Goal: Task Accomplishment & Management: Manage account settings

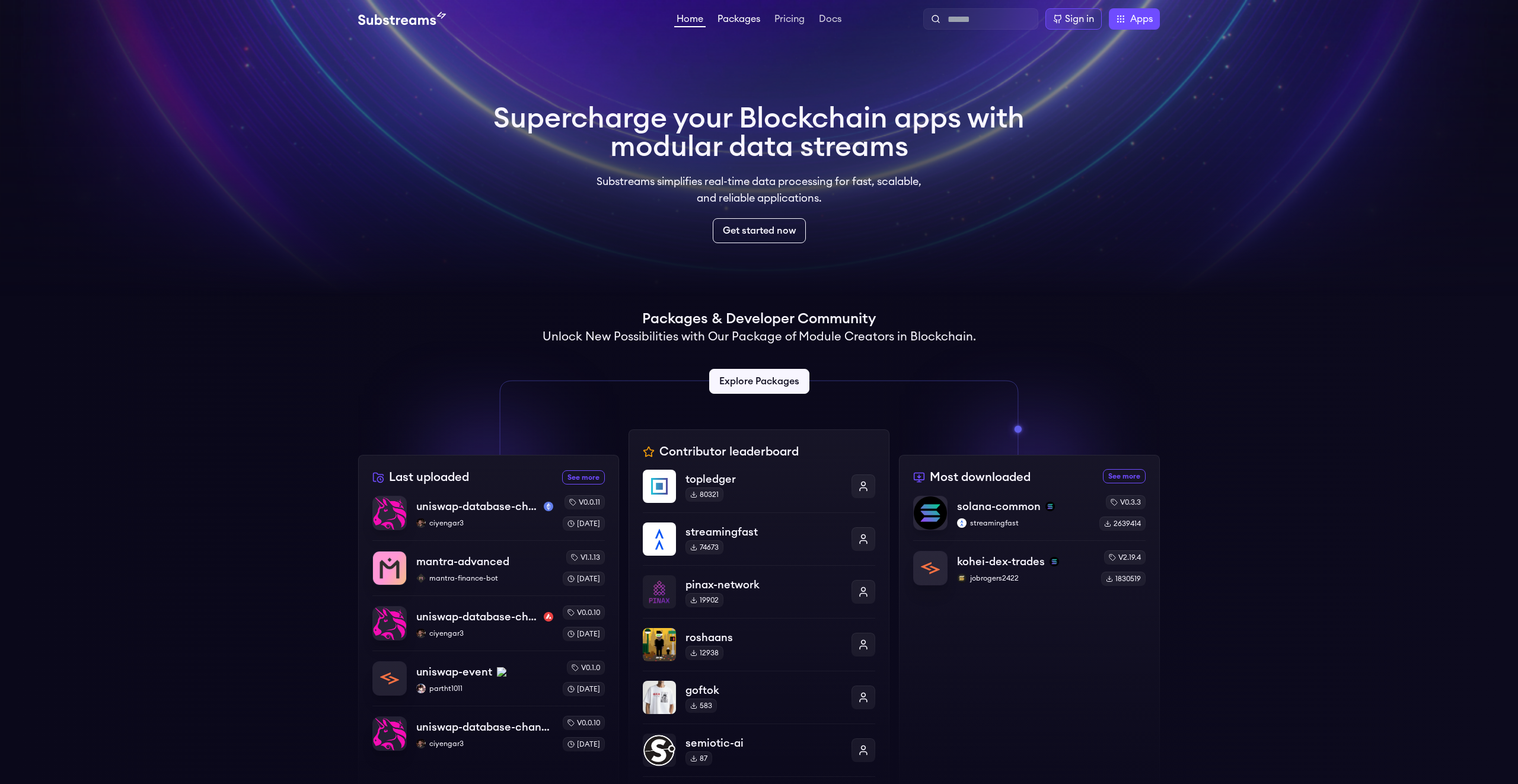
click at [739, 22] on link "Packages" at bounding box center [739, 20] width 47 height 12
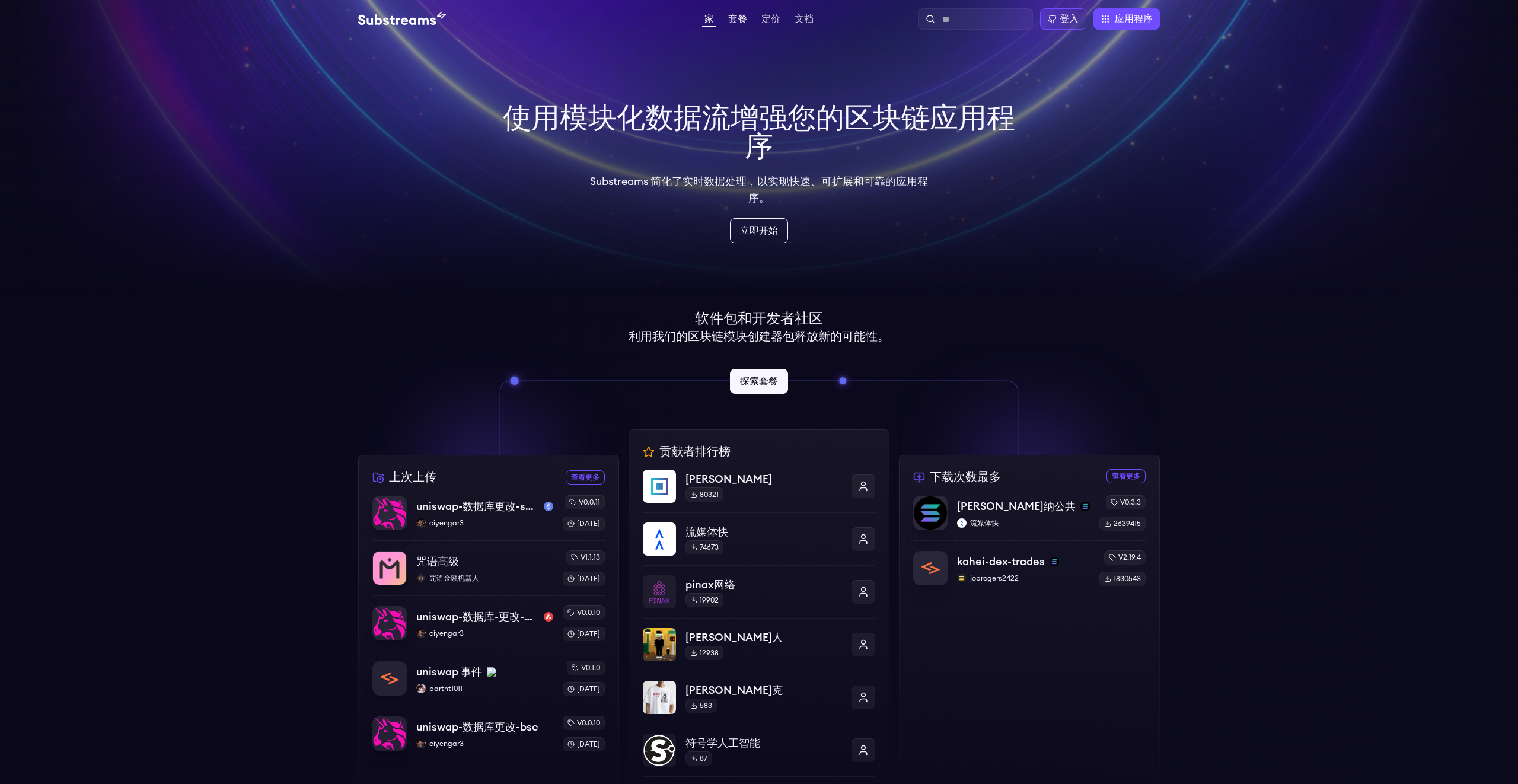
click at [736, 16] on font "套餐" at bounding box center [738, 19] width 19 height 9
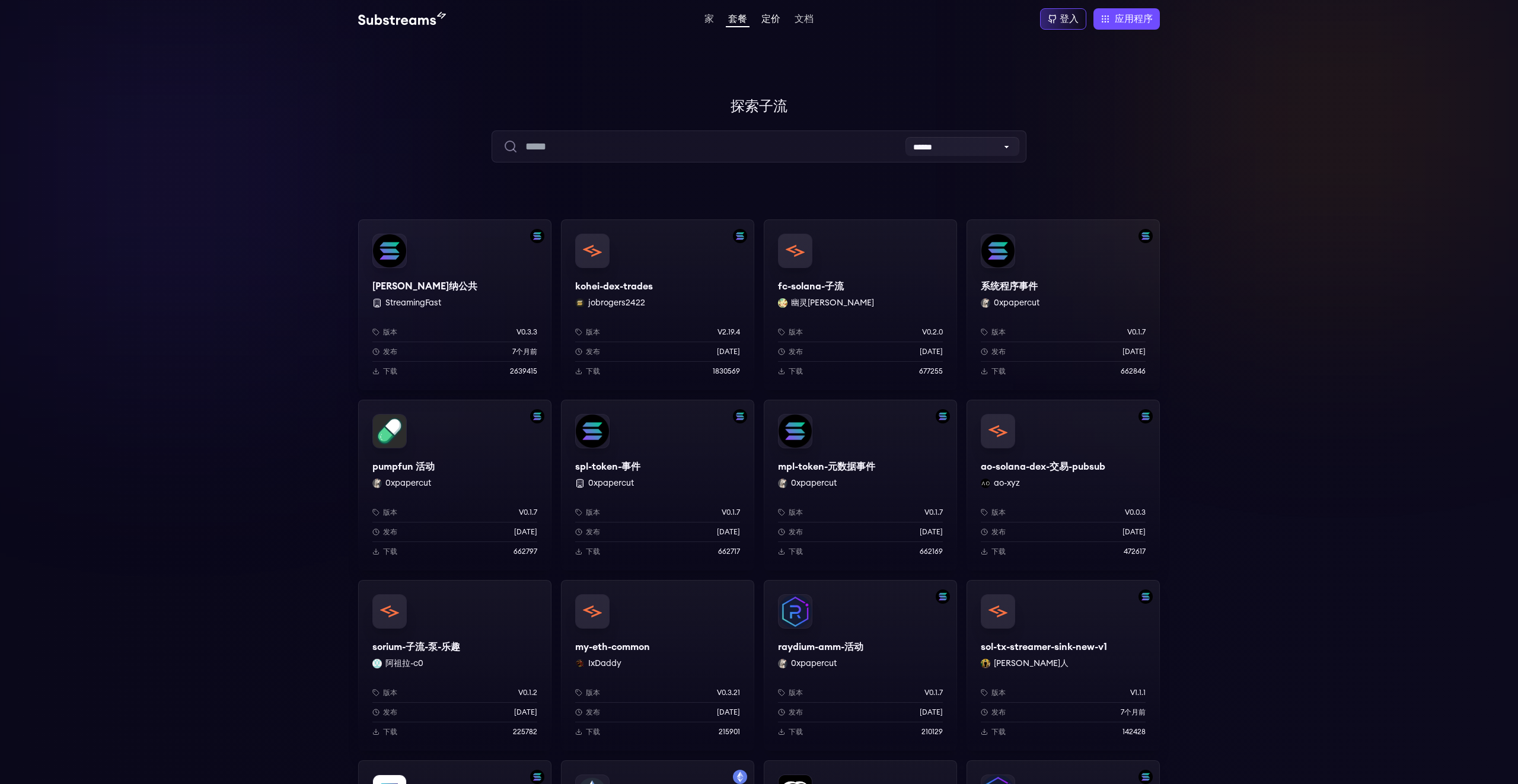
click at [768, 18] on font "定价" at bounding box center [771, 19] width 19 height 9
click at [803, 21] on font "文档" at bounding box center [804, 19] width 19 height 9
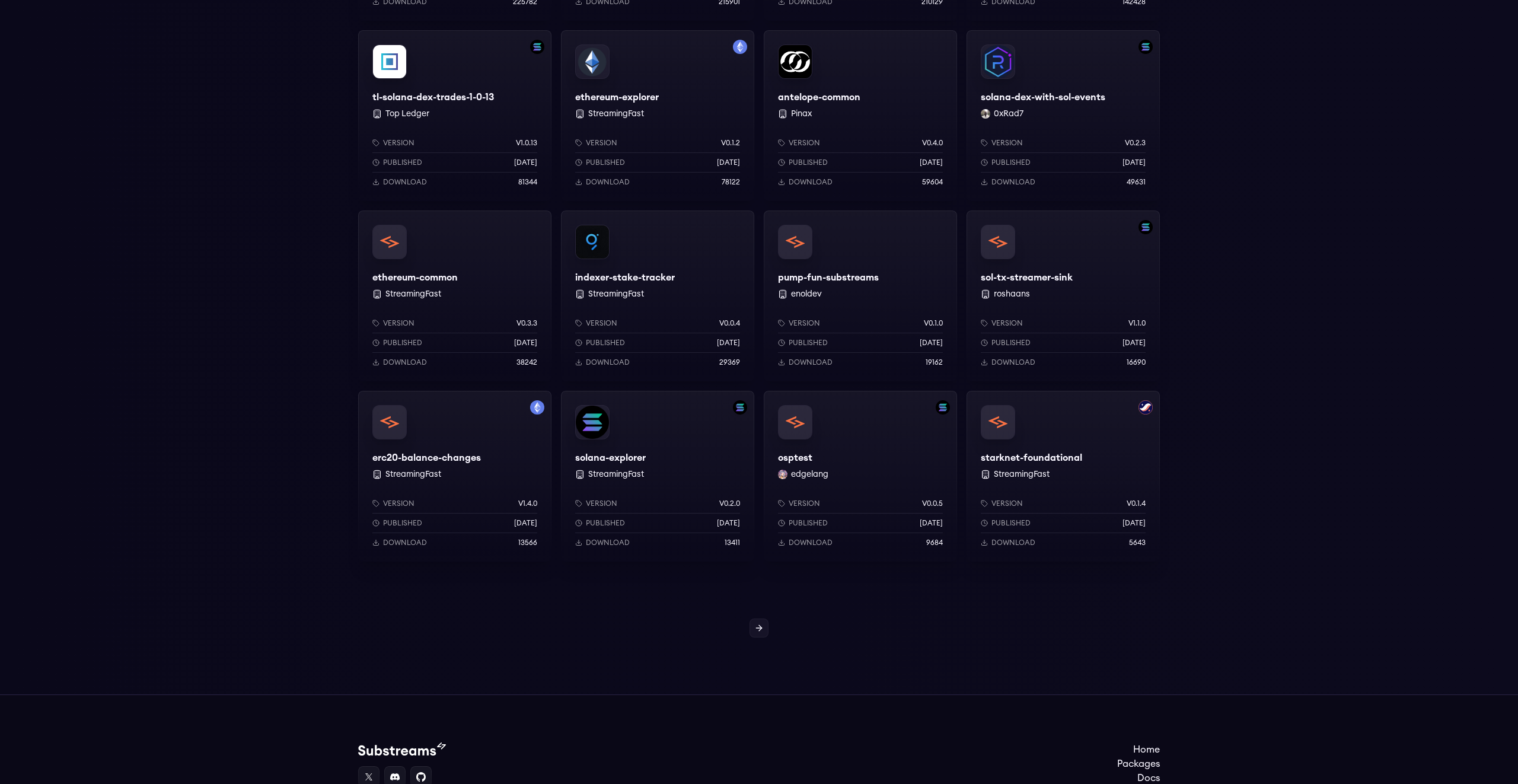
scroll to position [848, 0]
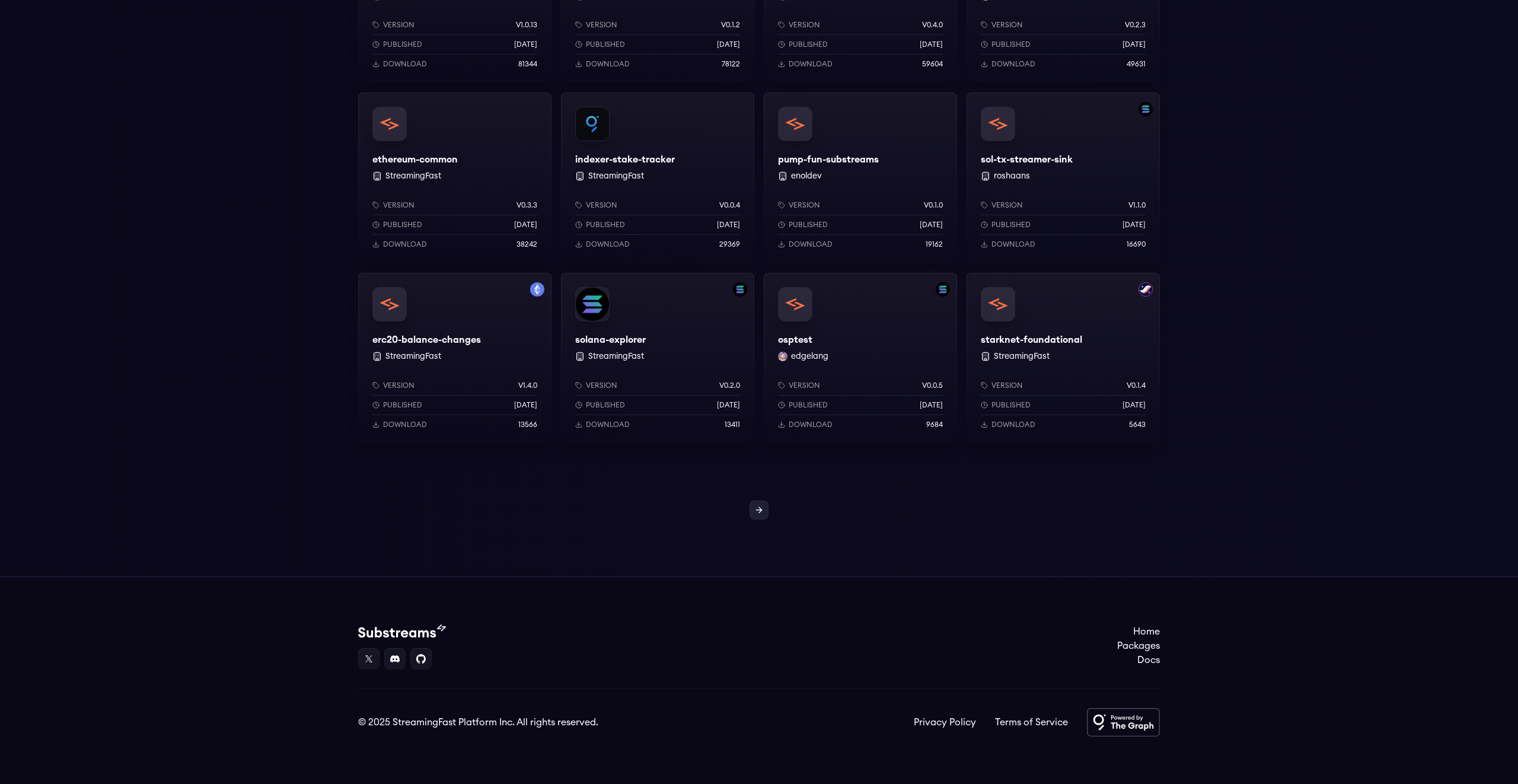
click at [760, 509] on icon at bounding box center [759, 510] width 9 height 9
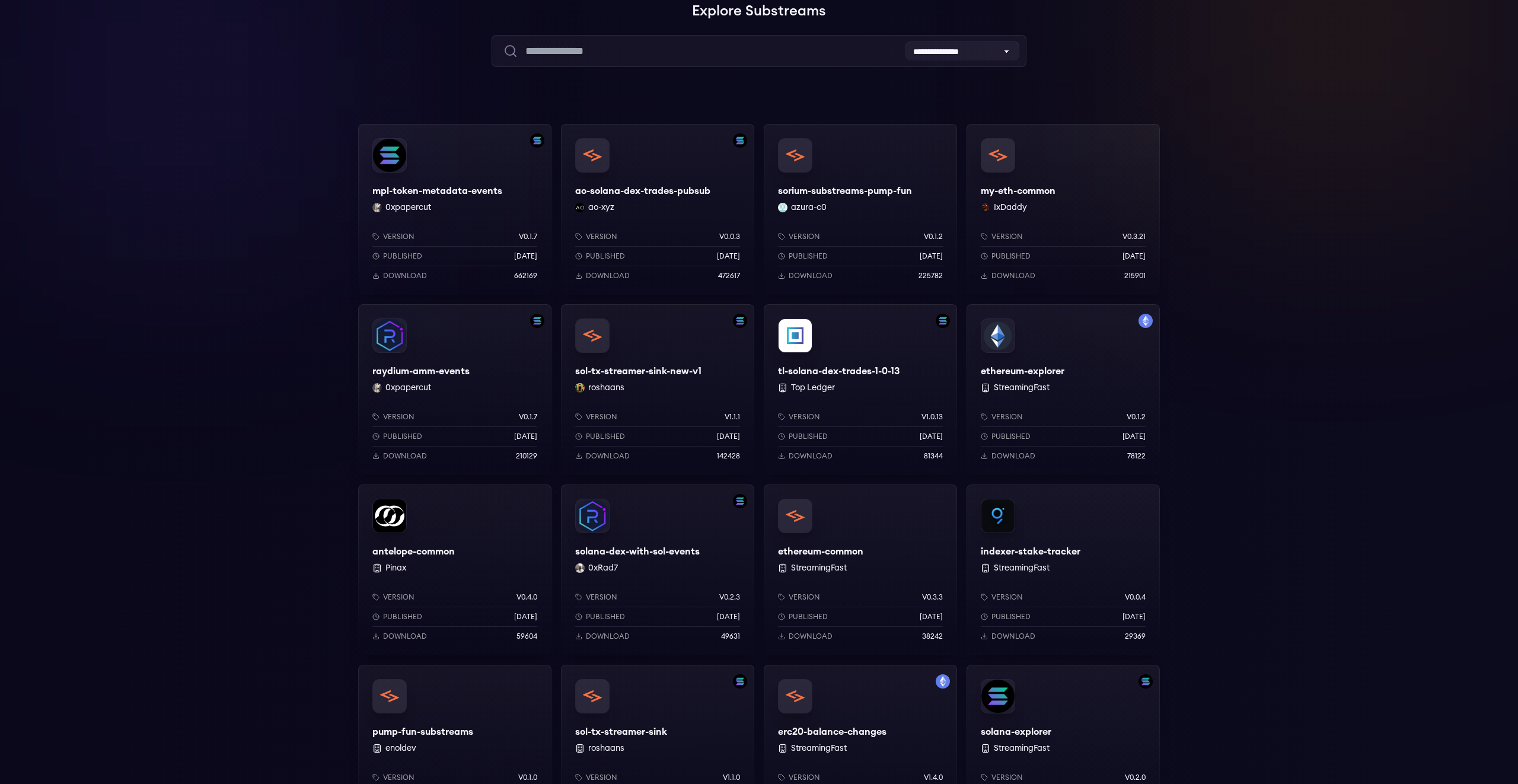
scroll to position [848, 0]
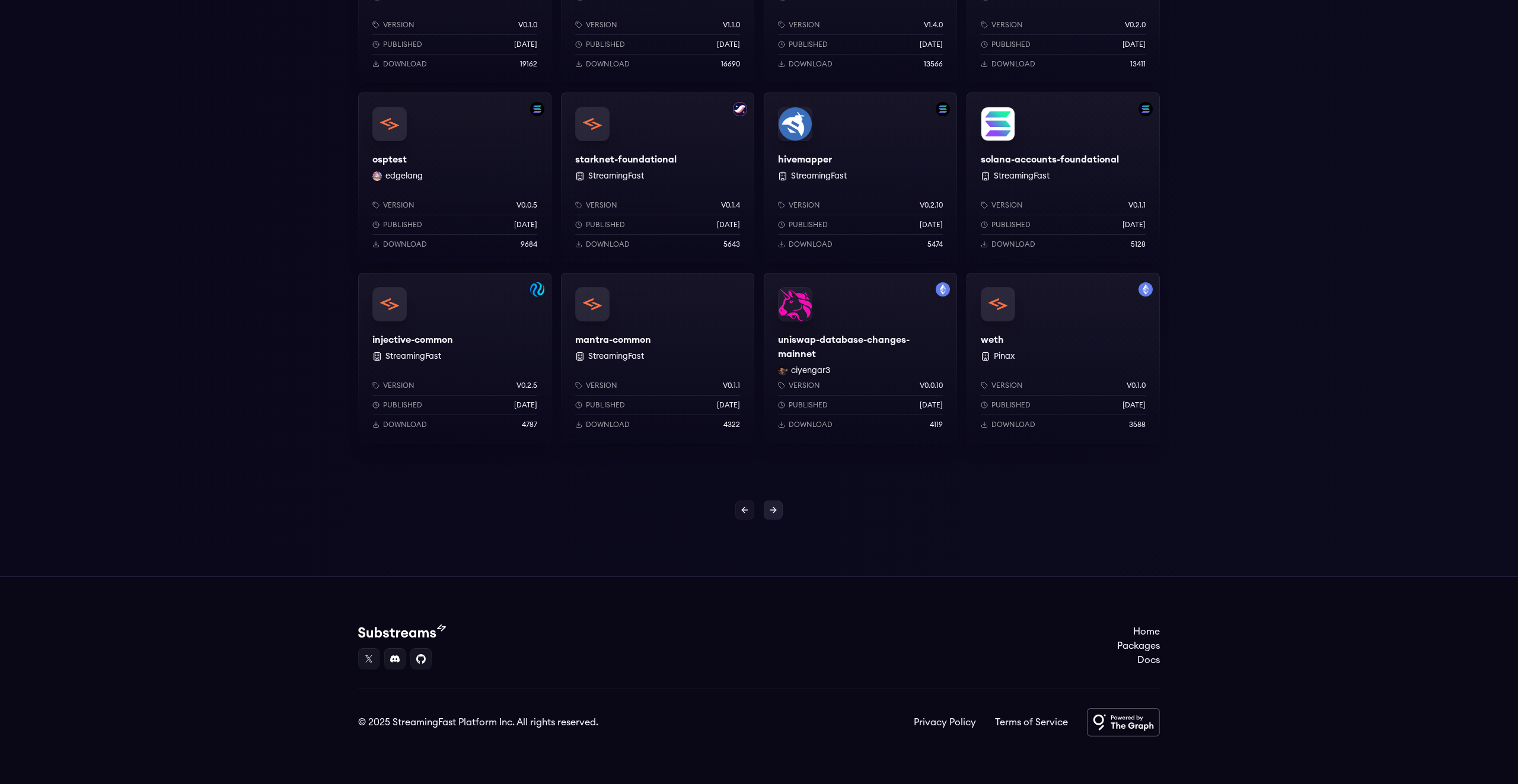
click at [772, 511] on icon at bounding box center [773, 510] width 9 height 9
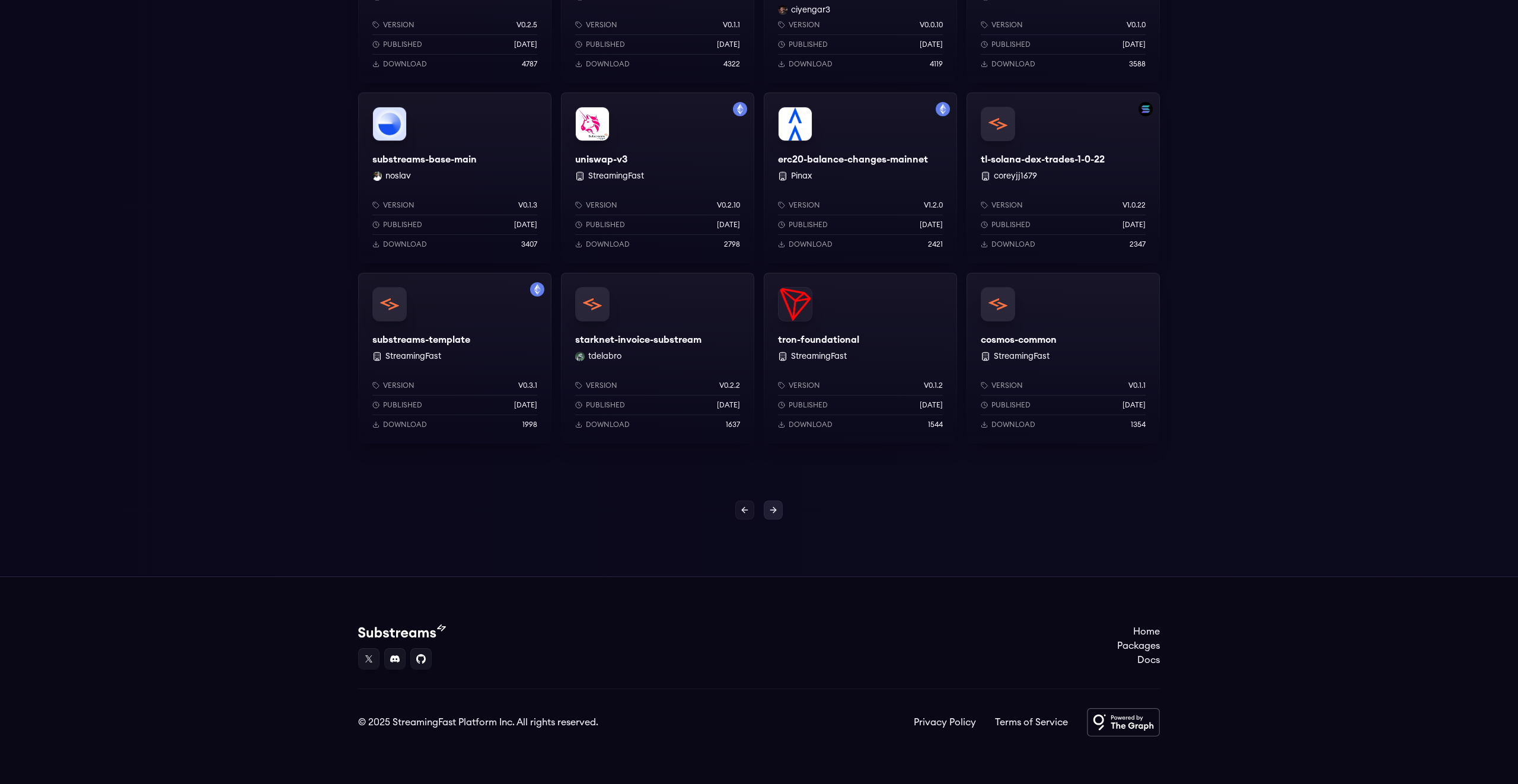
click at [772, 508] on icon at bounding box center [773, 510] width 9 height 9
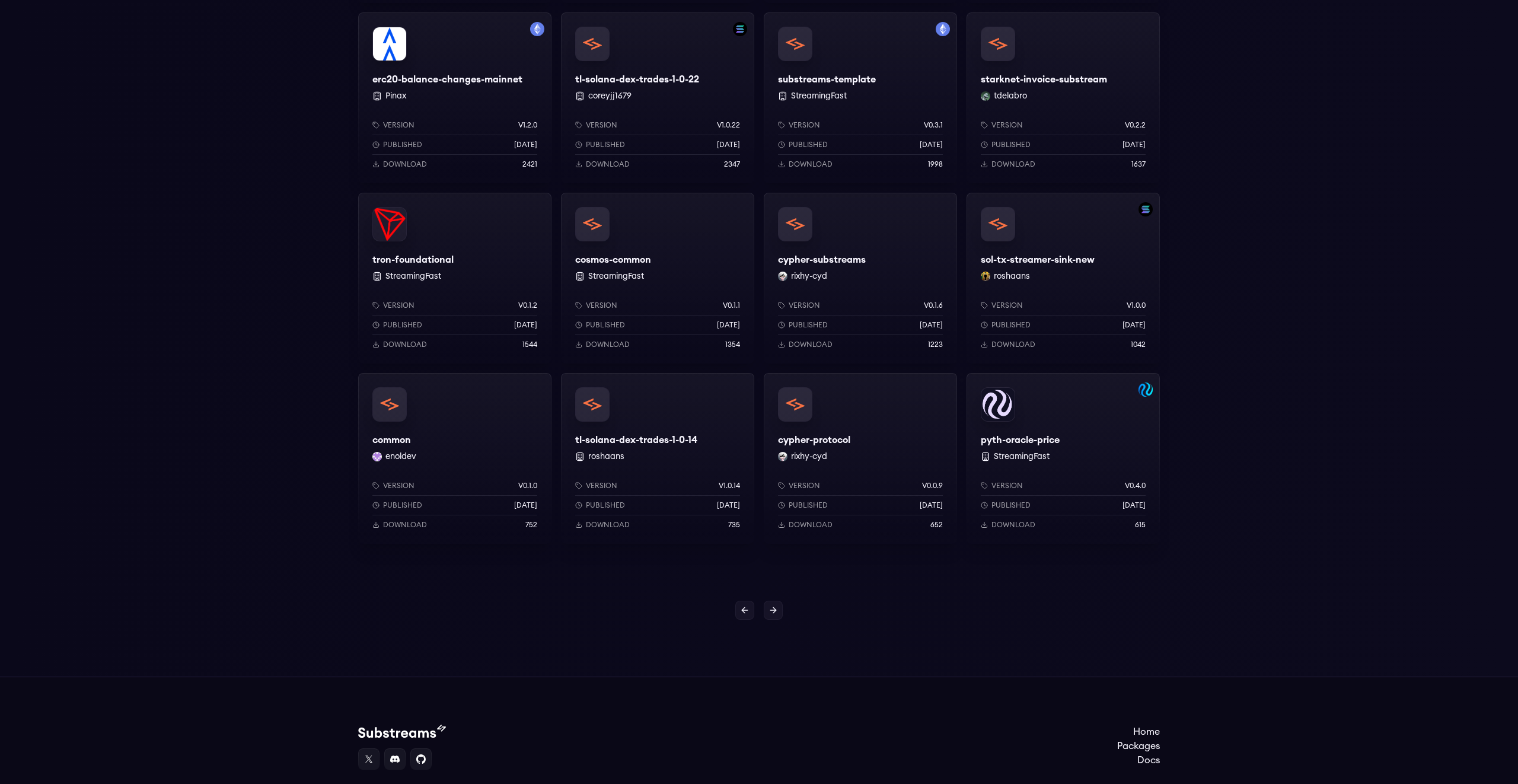
scroll to position [848, 0]
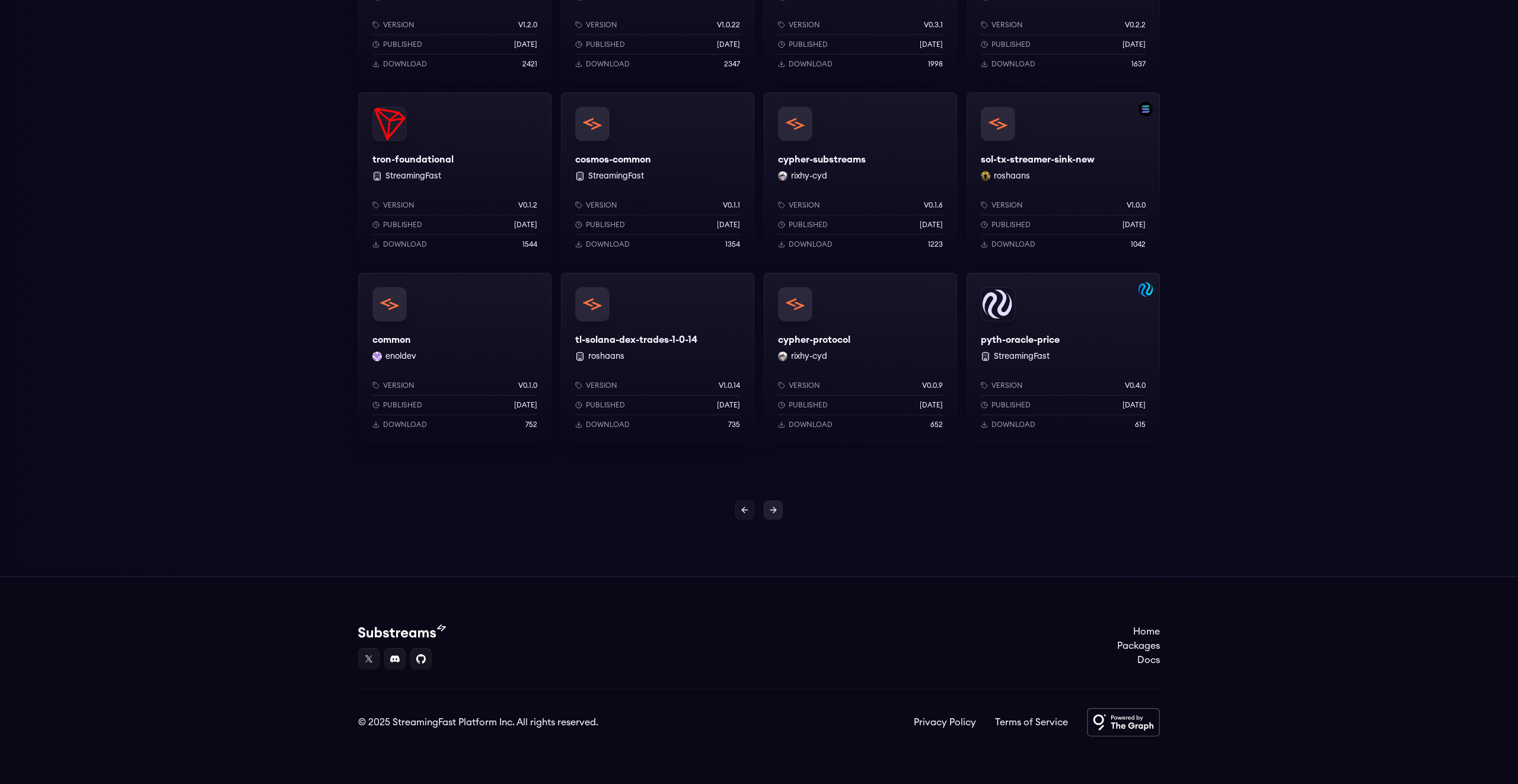
click at [771, 514] on icon at bounding box center [773, 510] width 9 height 9
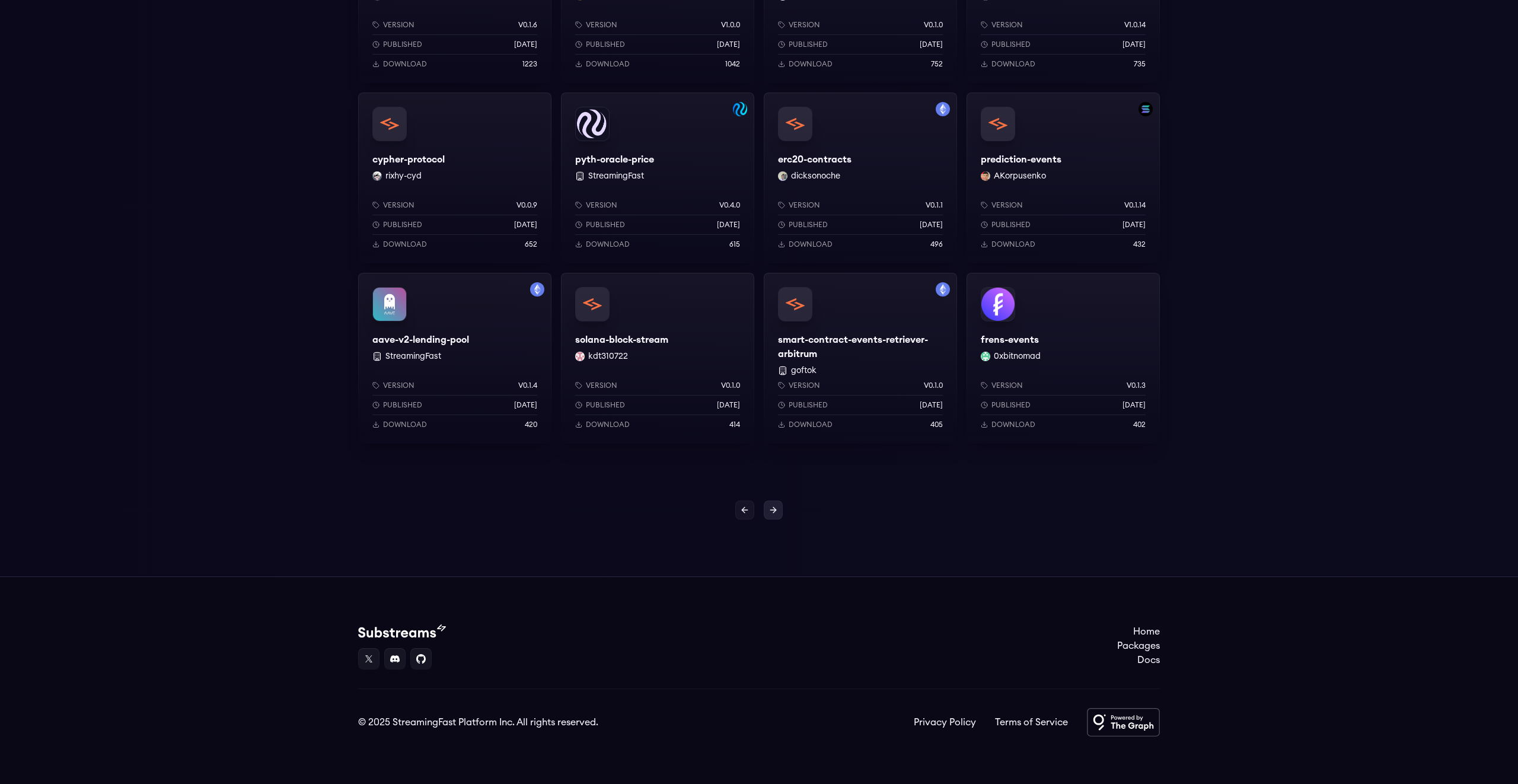
click at [772, 509] on icon at bounding box center [773, 510] width 9 height 9
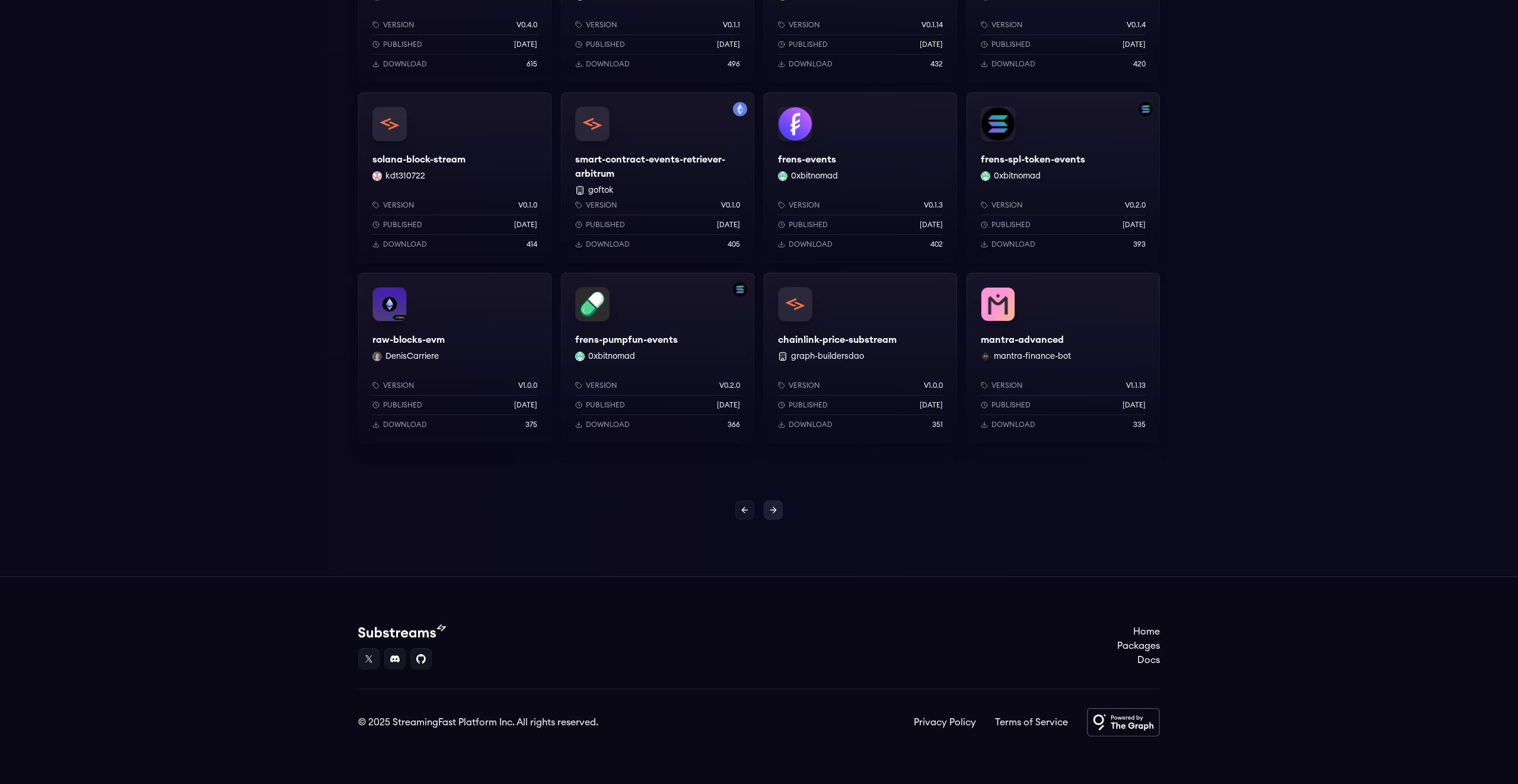
click at [772, 508] on icon at bounding box center [773, 510] width 9 height 9
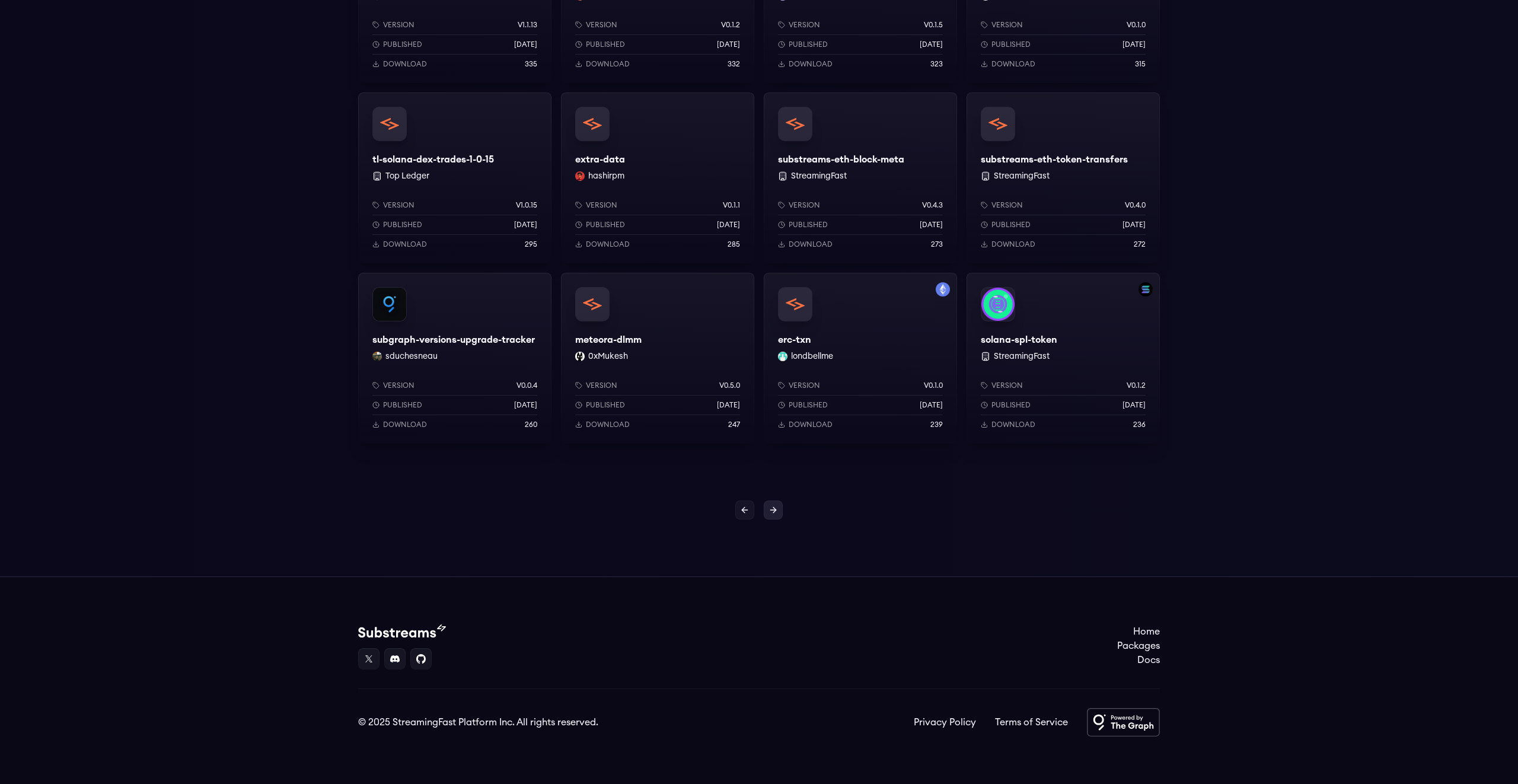
click at [774, 511] on icon at bounding box center [774, 509] width 3 height 5
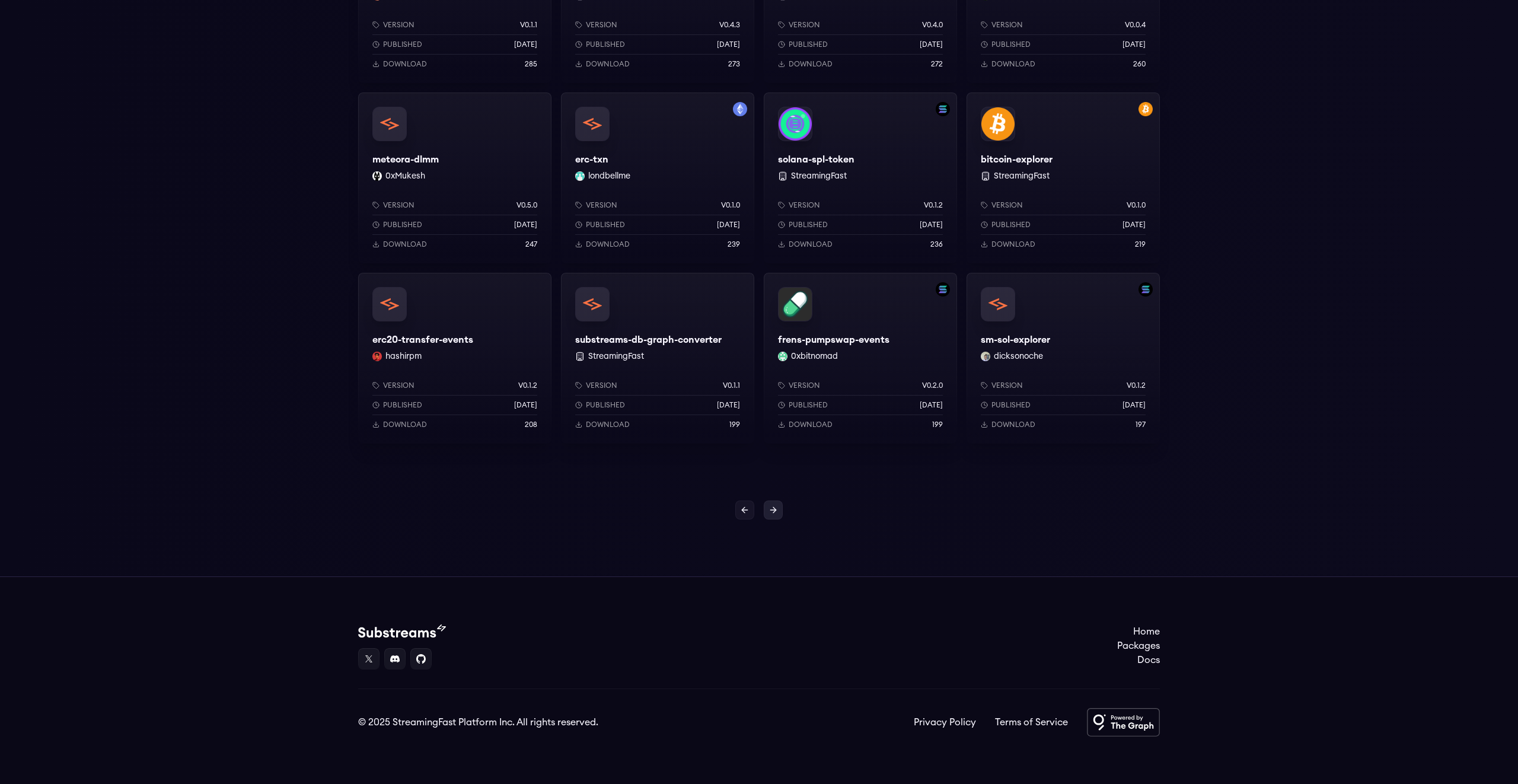
click at [774, 510] on icon at bounding box center [773, 510] width 9 height 9
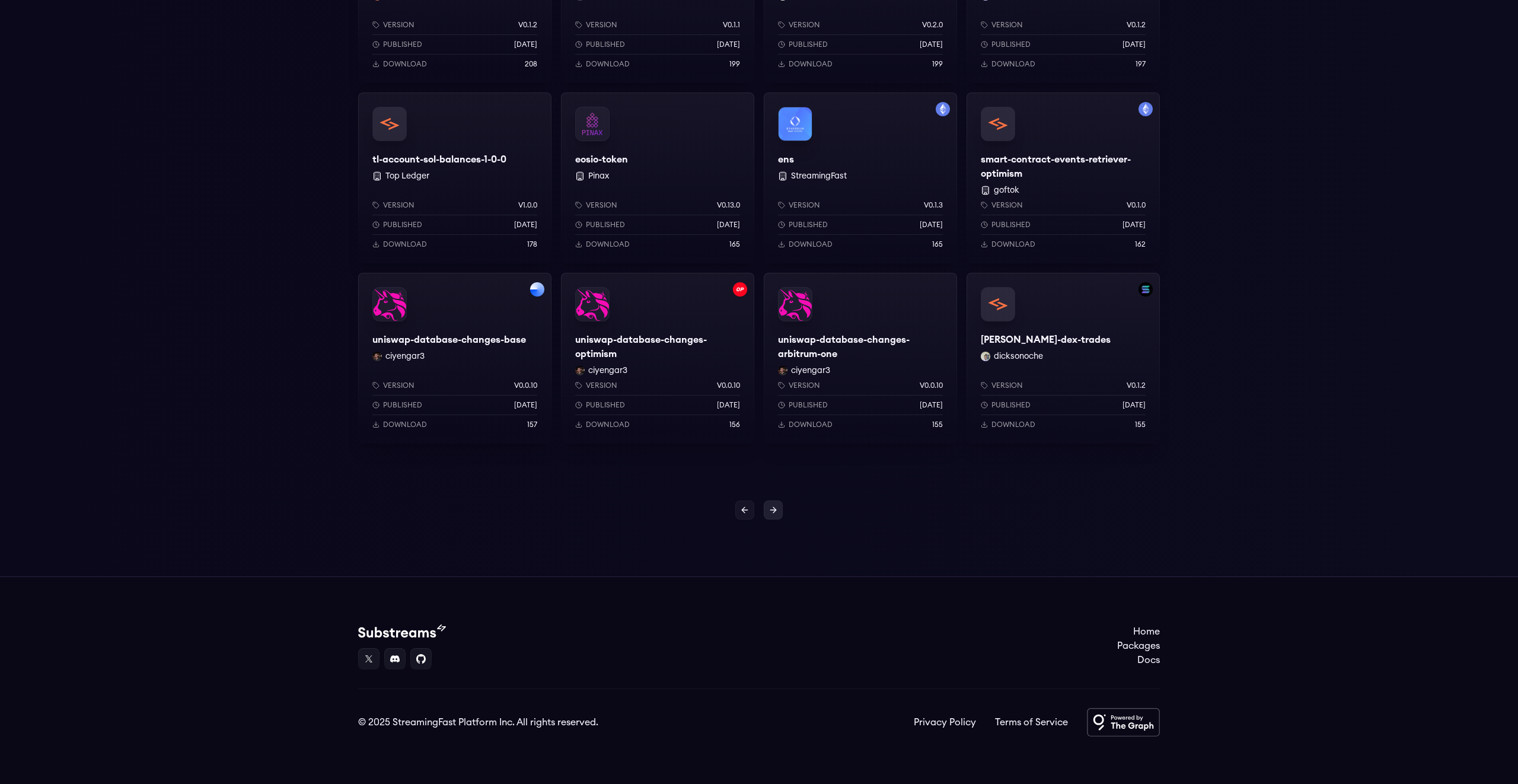
click at [774, 508] on icon at bounding box center [774, 509] width 3 height 5
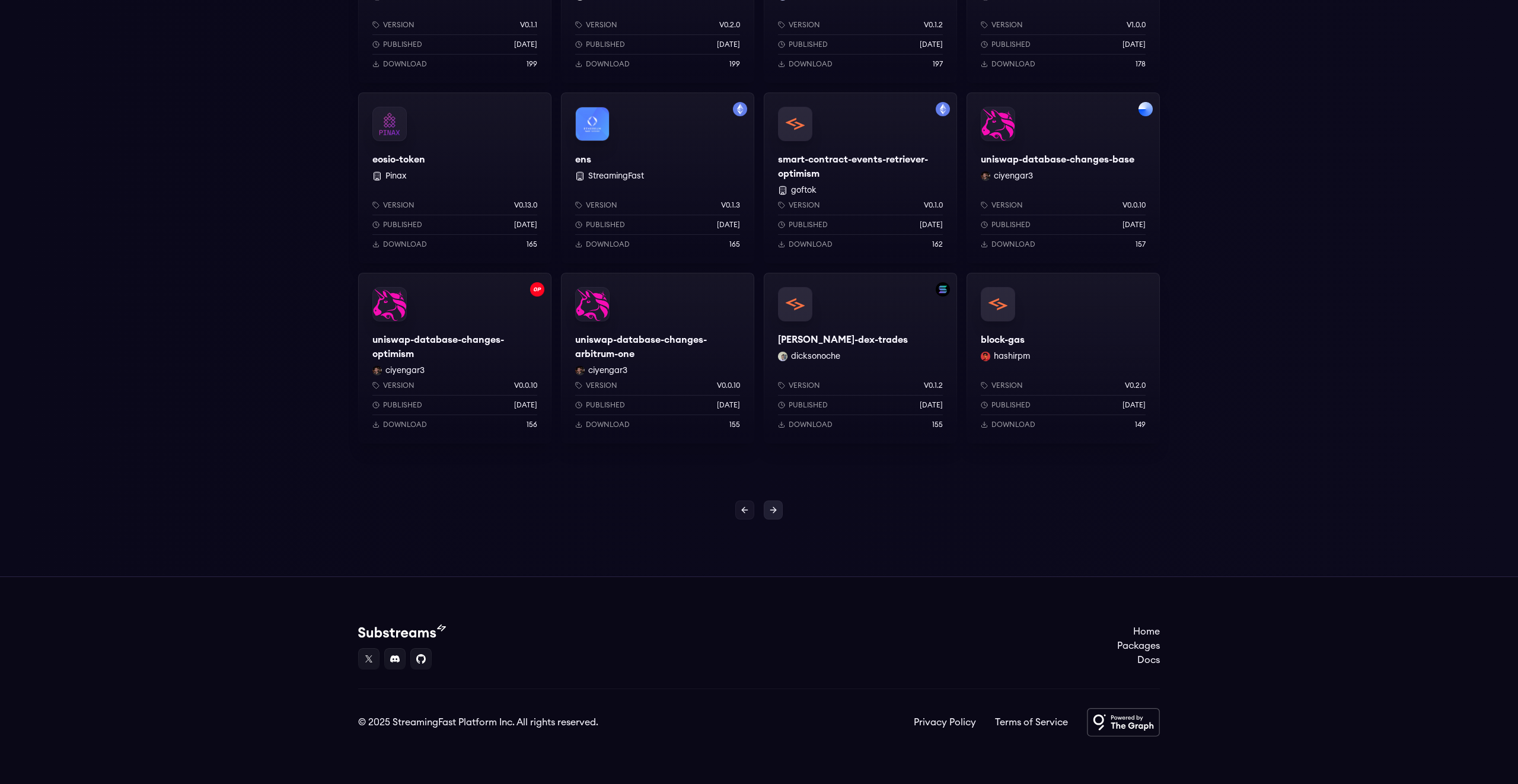
click at [773, 513] on icon at bounding box center [773, 510] width 9 height 9
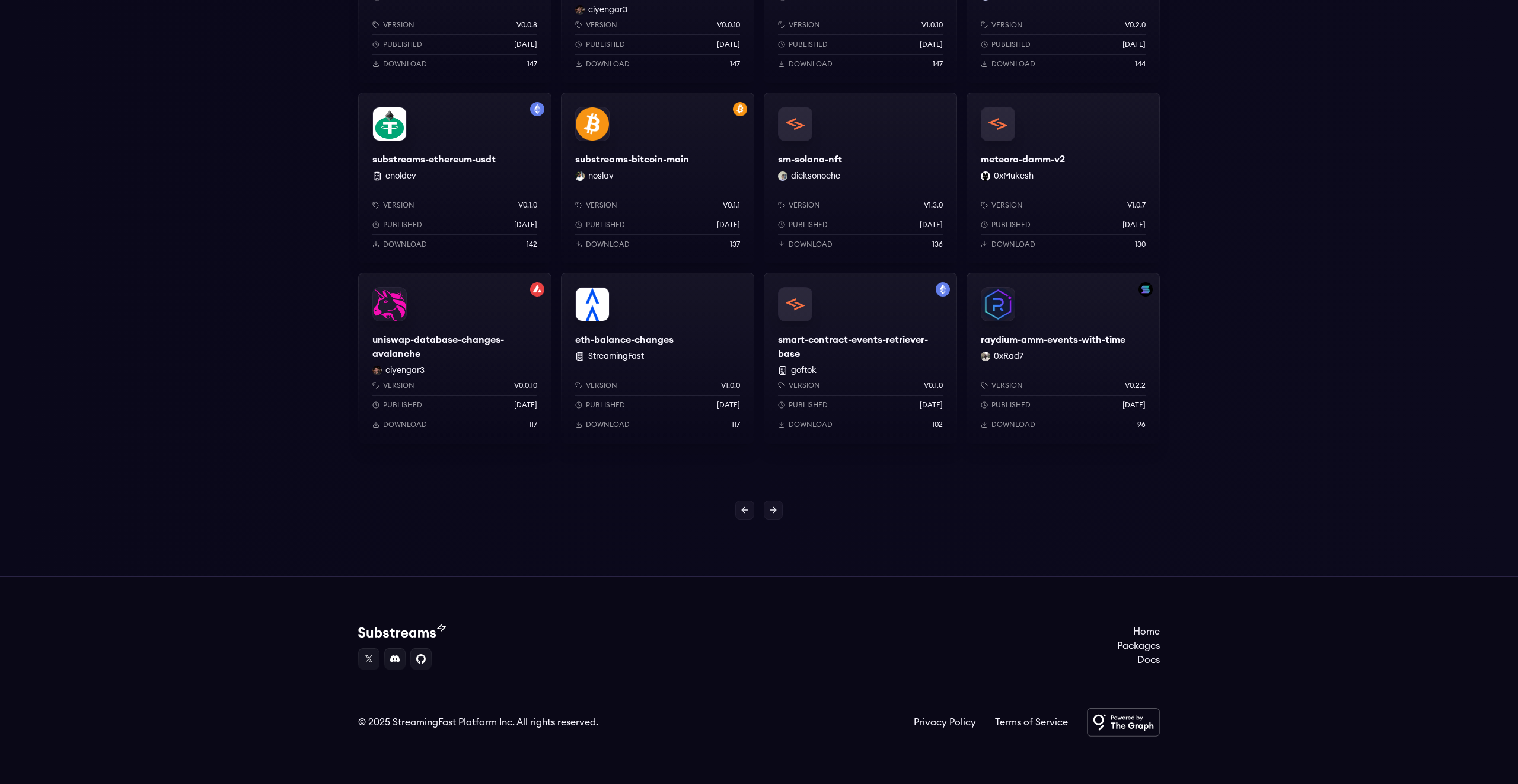
click at [773, 513] on icon at bounding box center [773, 510] width 9 height 9
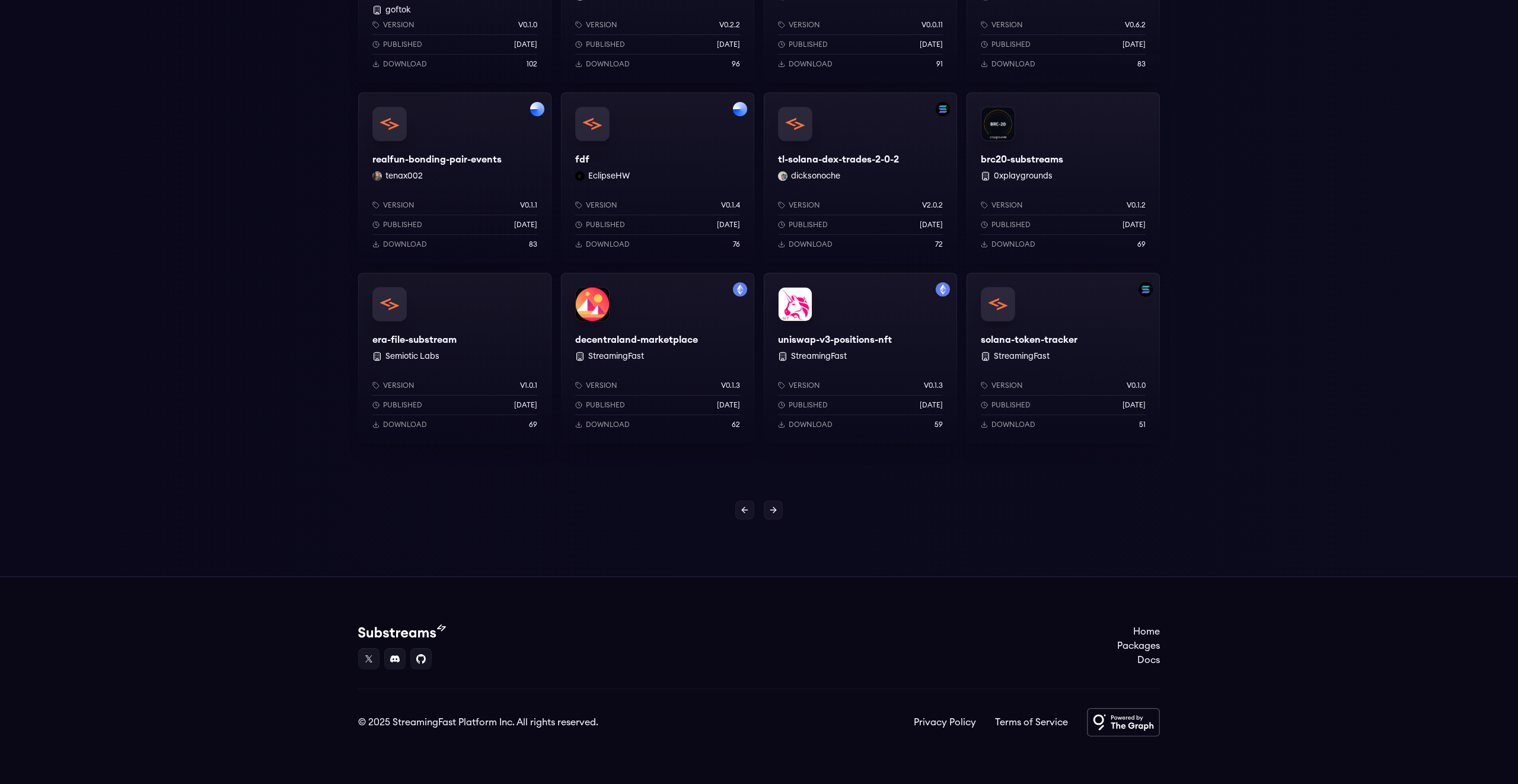
click at [773, 513] on icon at bounding box center [773, 510] width 9 height 9
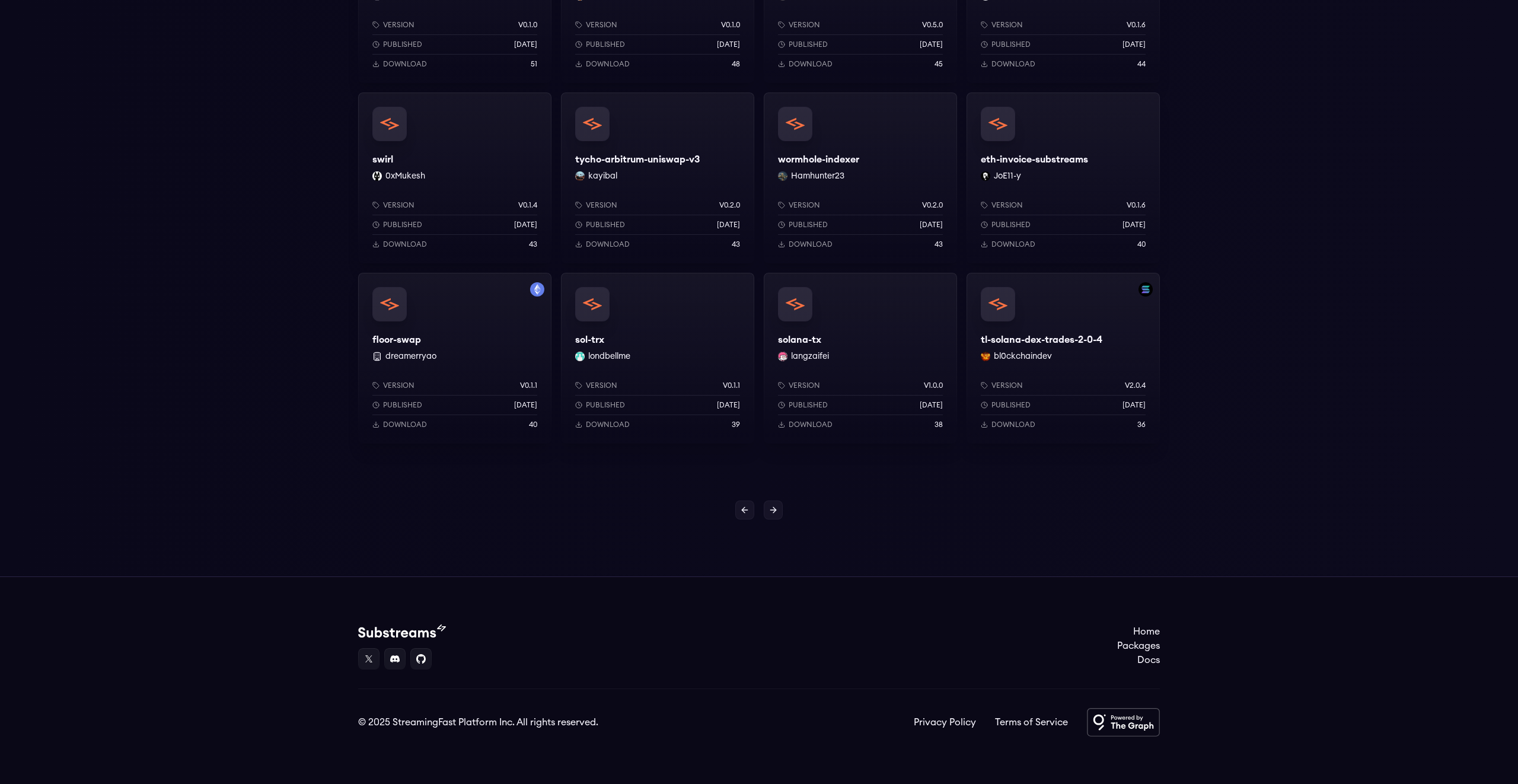
click at [773, 513] on icon at bounding box center [773, 510] width 9 height 9
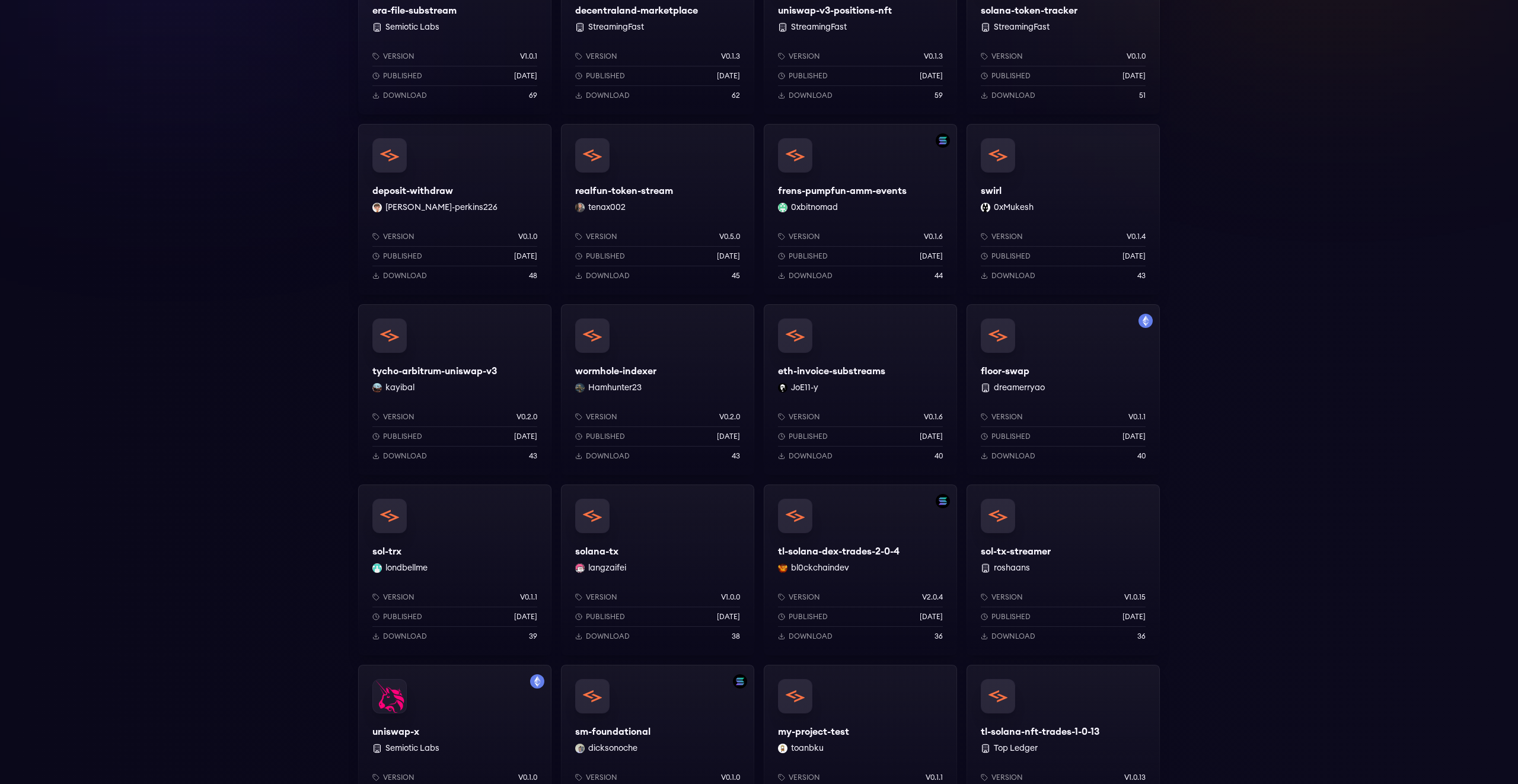
scroll to position [848, 0]
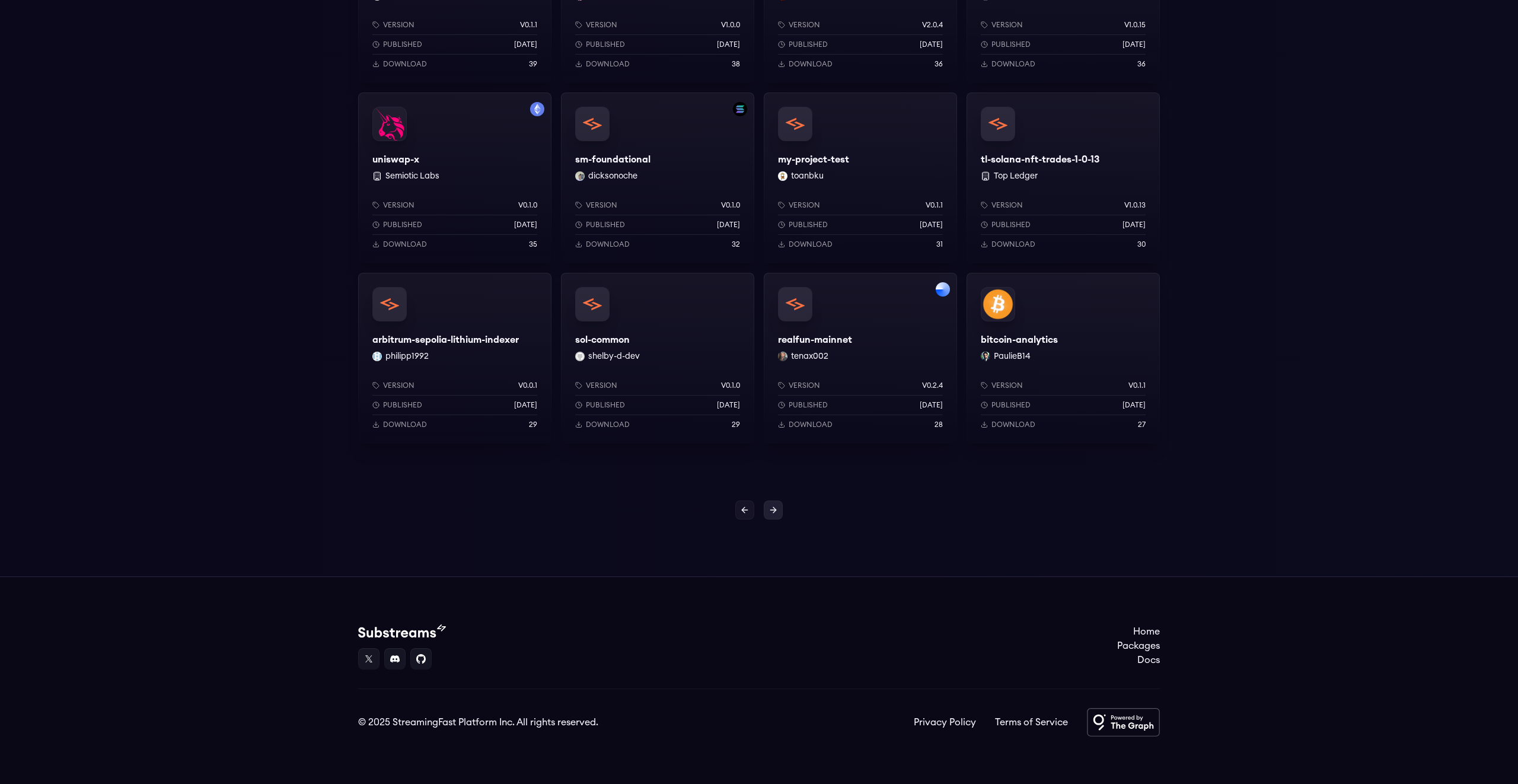
click at [774, 509] on icon at bounding box center [773, 510] width 9 height 9
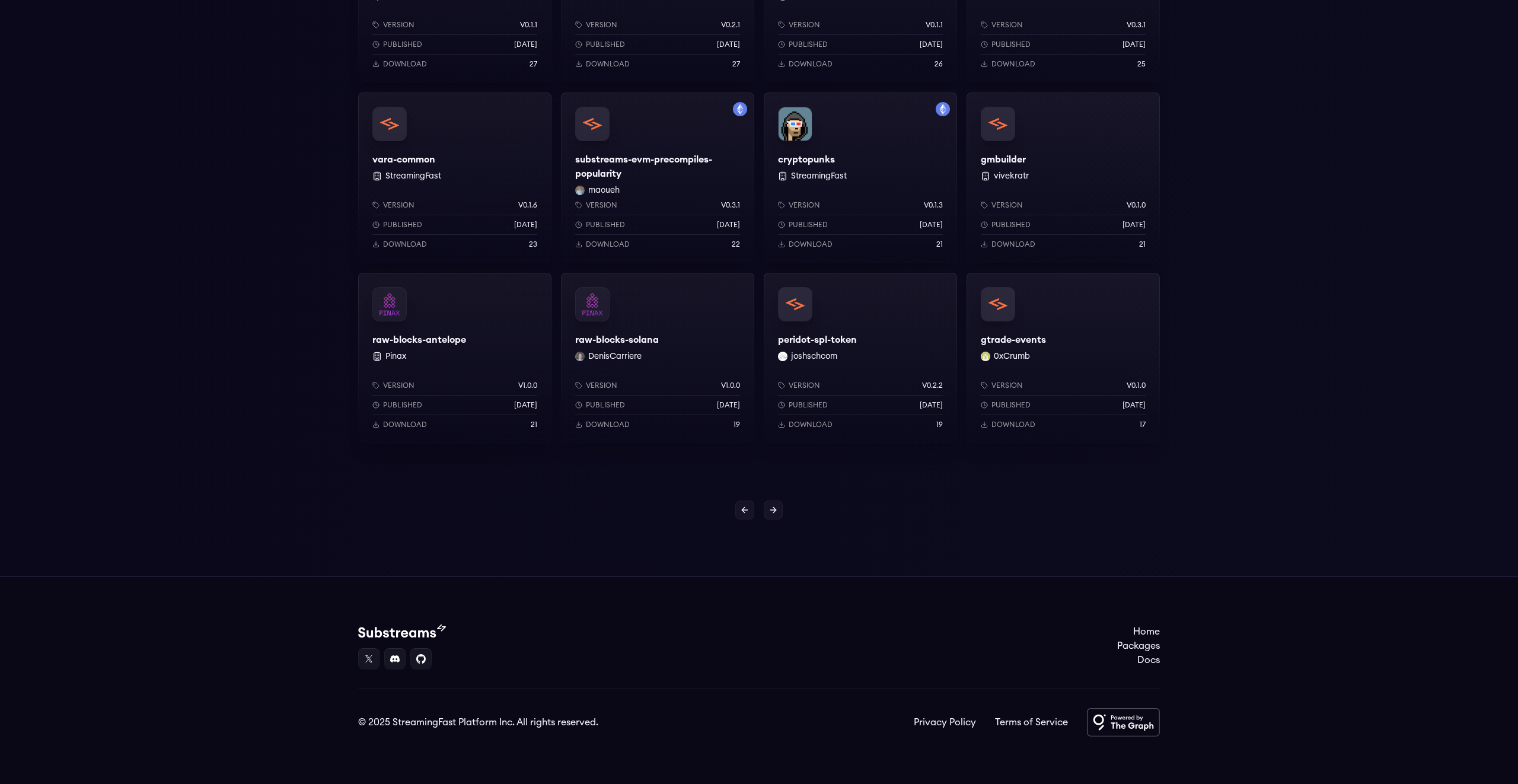
click at [774, 509] on icon at bounding box center [773, 510] width 9 height 9
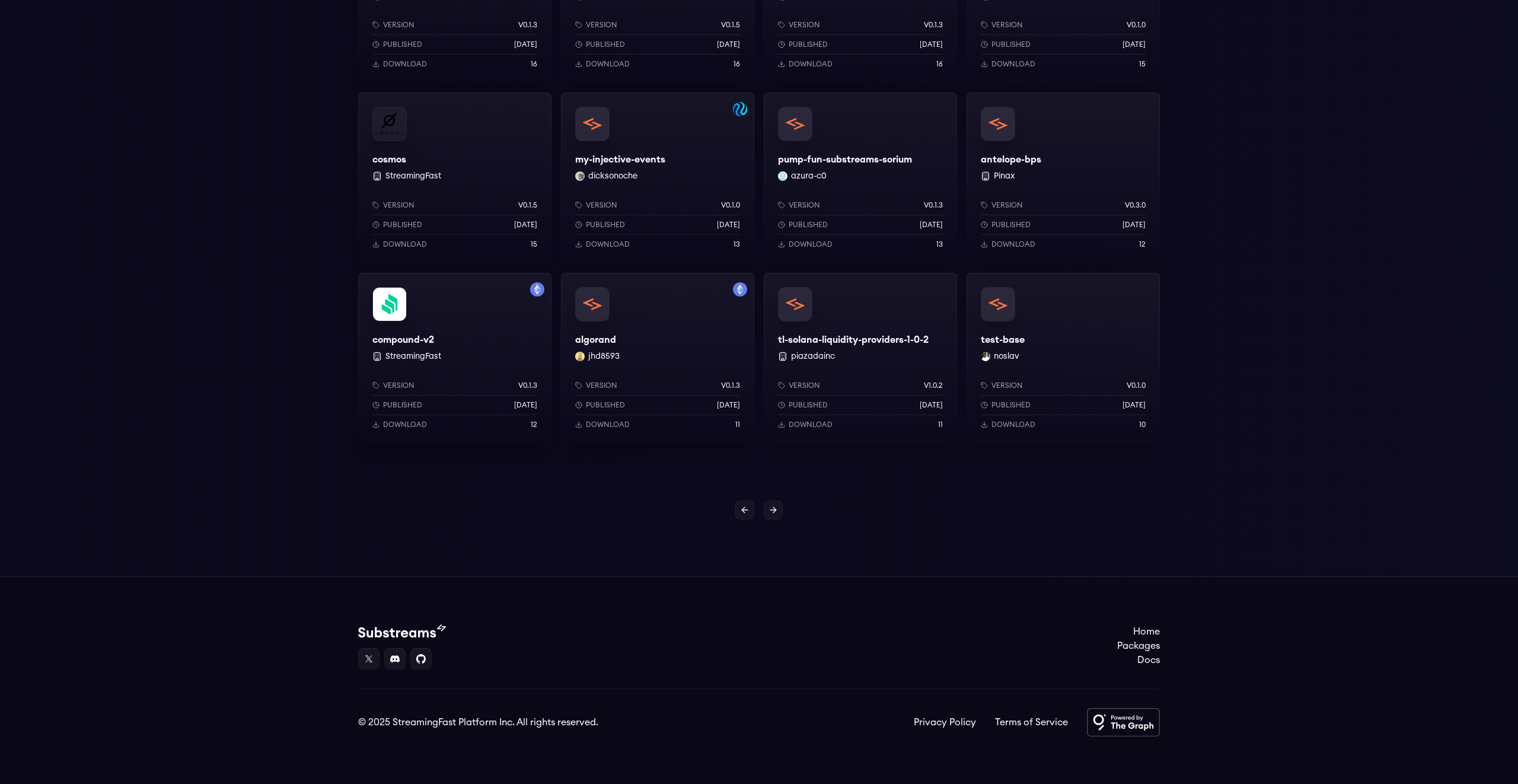
click at [774, 509] on icon at bounding box center [773, 510] width 9 height 9
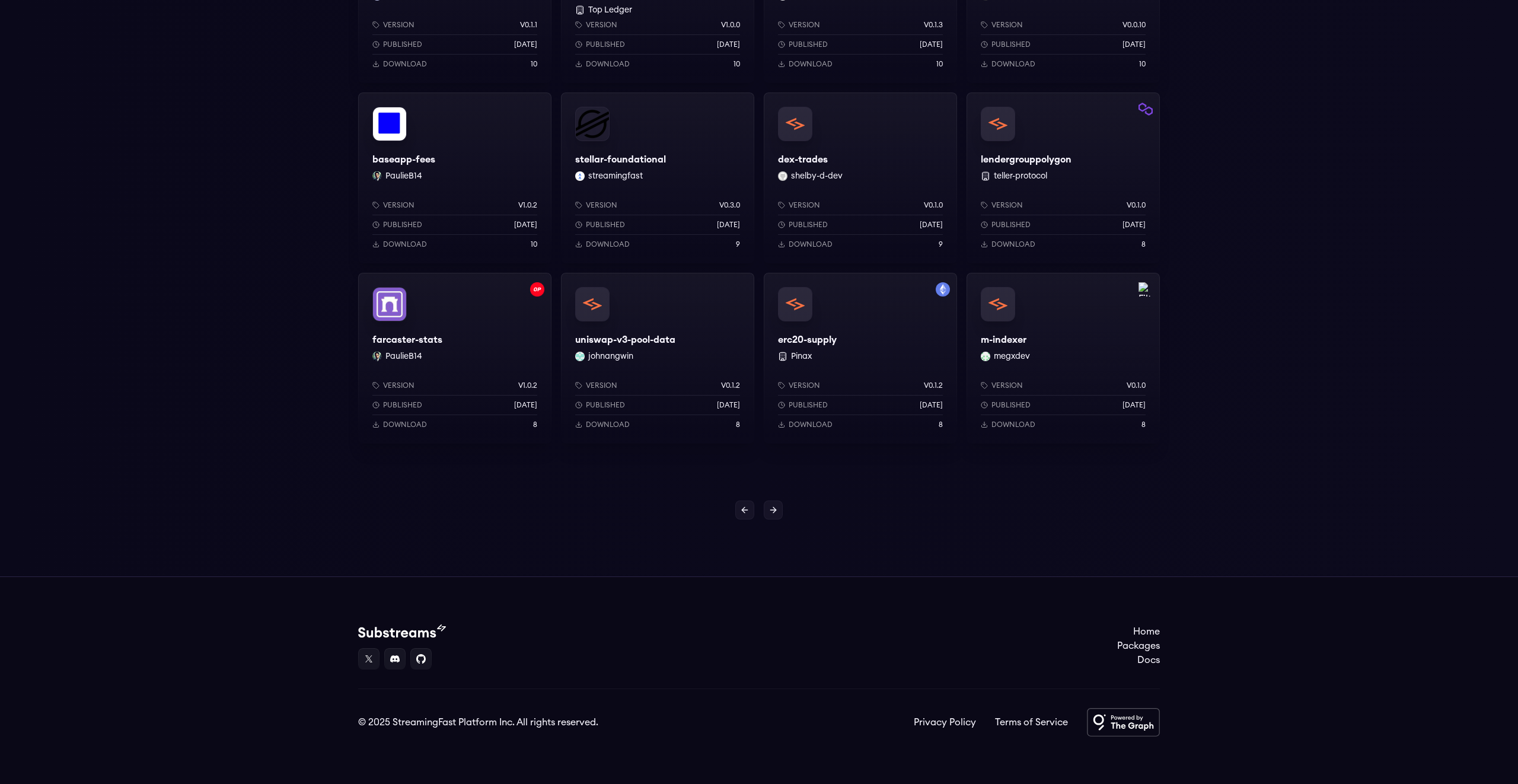
click at [774, 509] on icon at bounding box center [773, 510] width 9 height 9
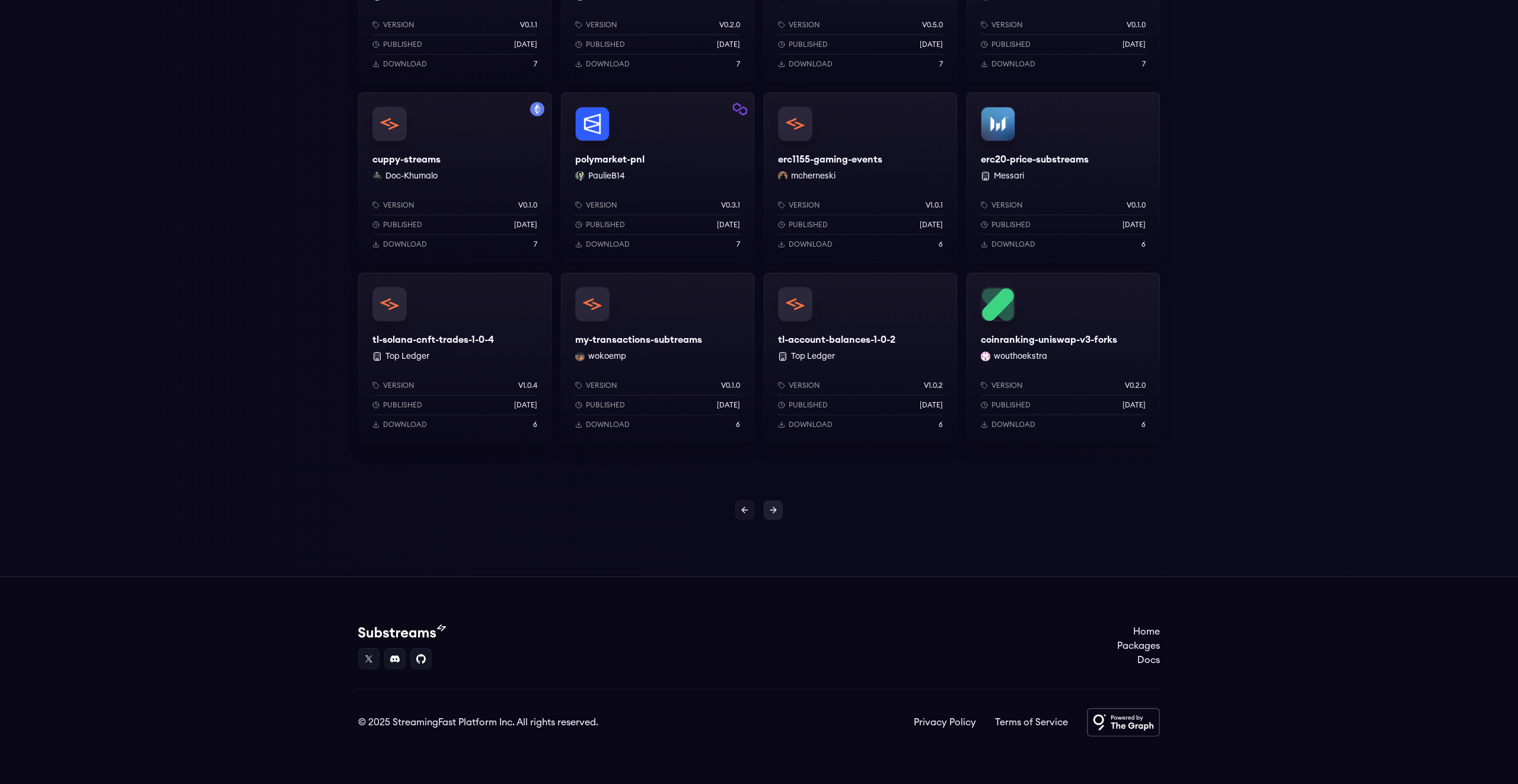
click at [774, 508] on icon at bounding box center [774, 509] width 3 height 5
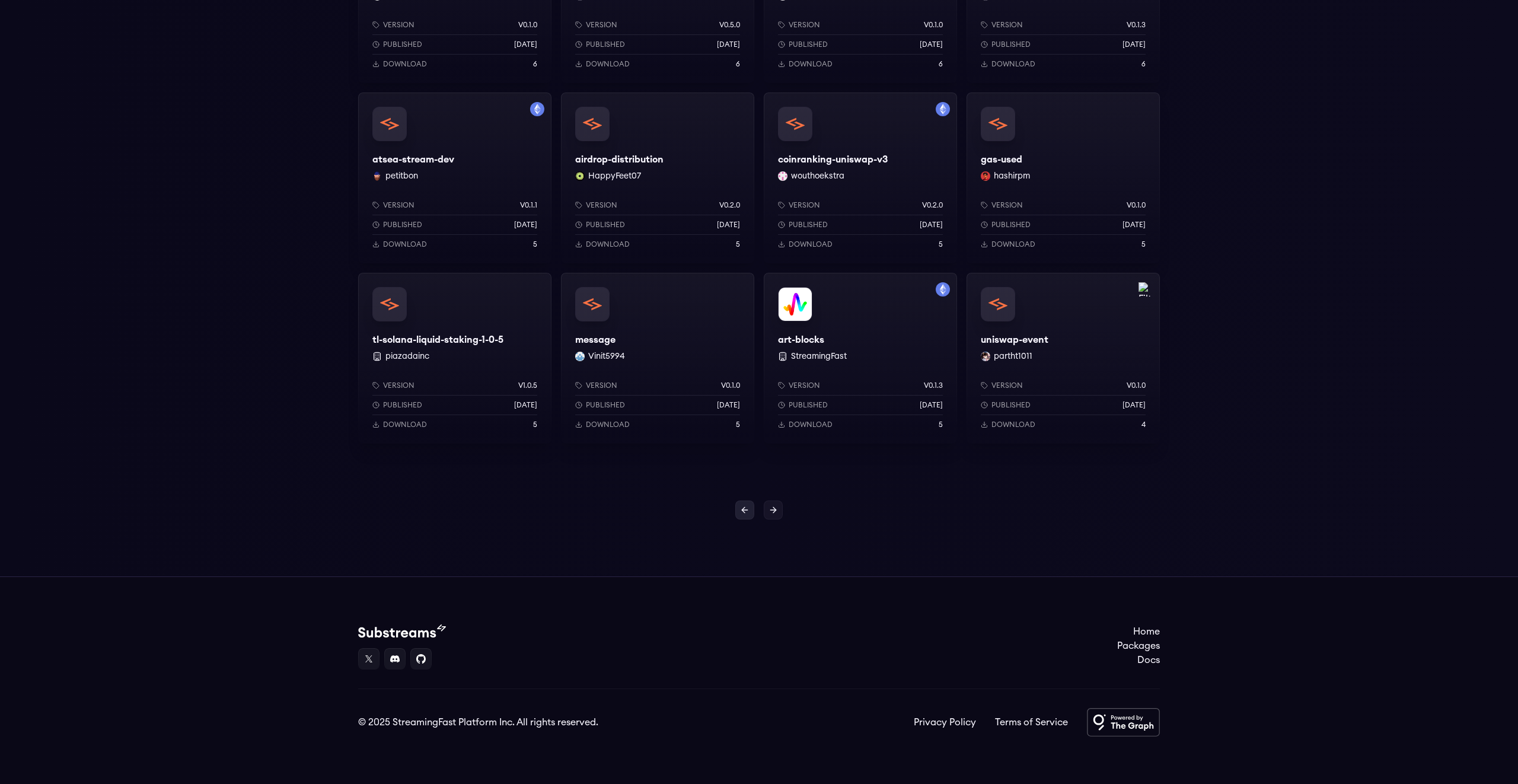
click at [744, 510] on icon at bounding box center [745, 510] width 9 height 9
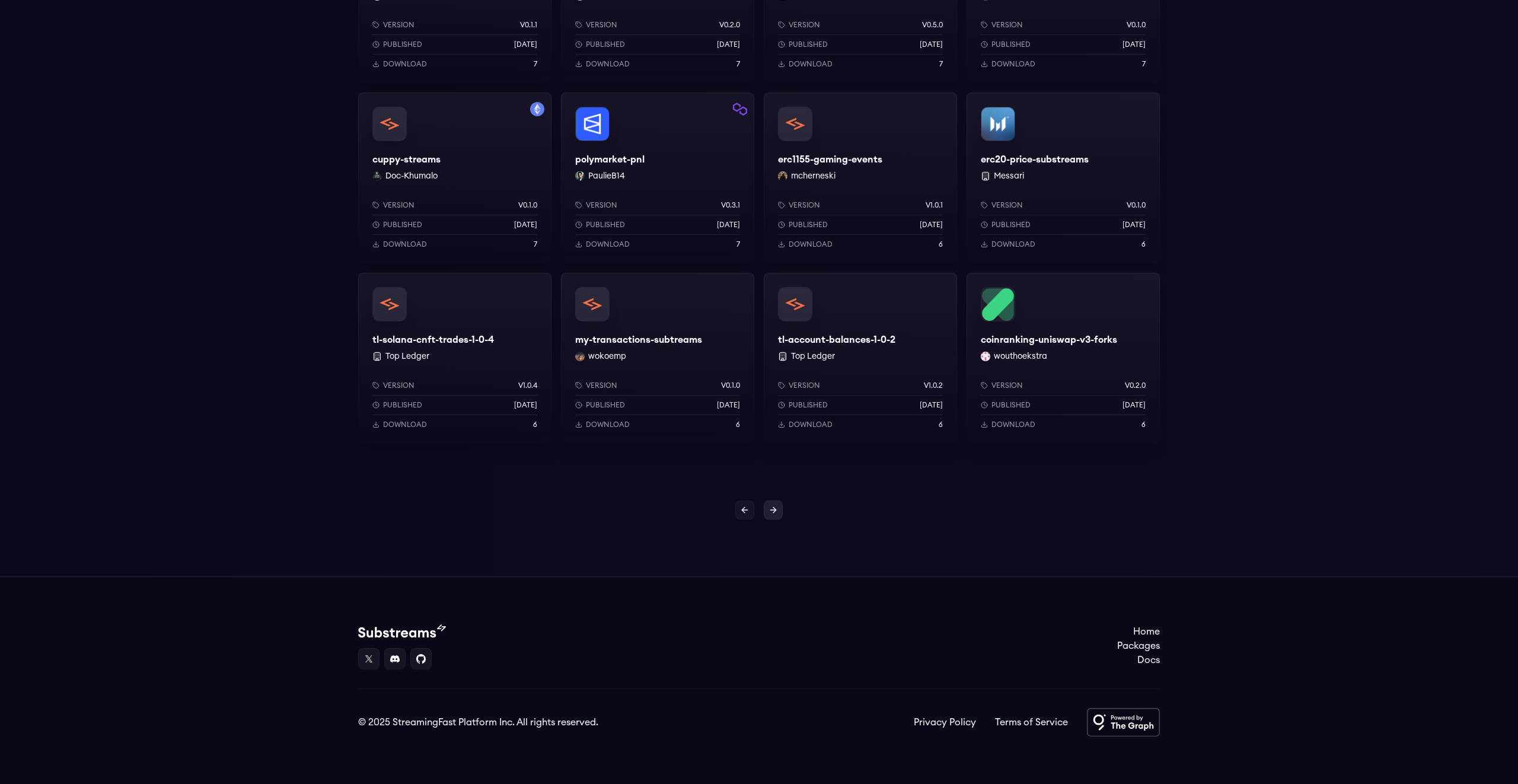
click at [773, 511] on icon at bounding box center [773, 510] width 9 height 9
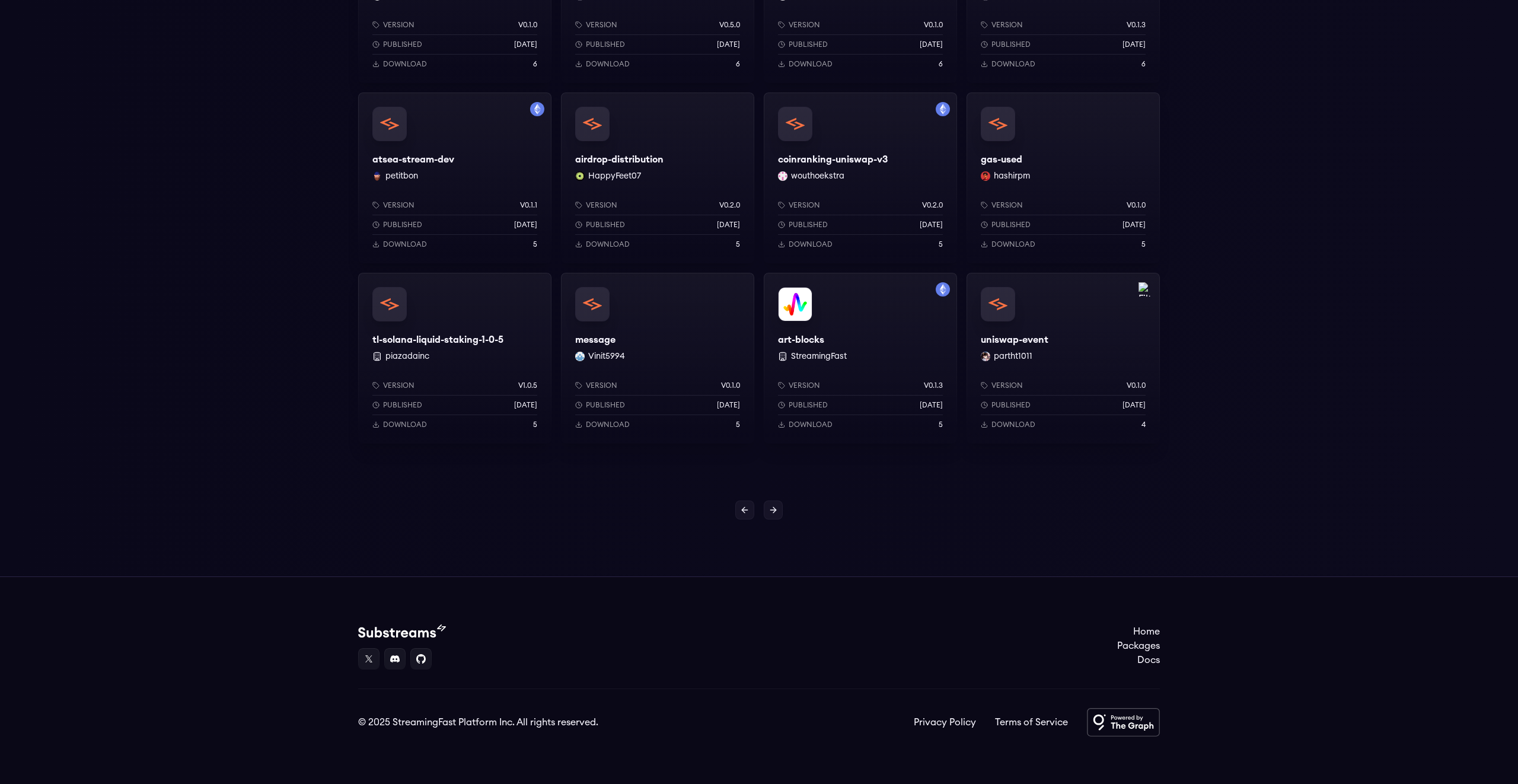
click at [773, 511] on icon at bounding box center [773, 510] width 9 height 9
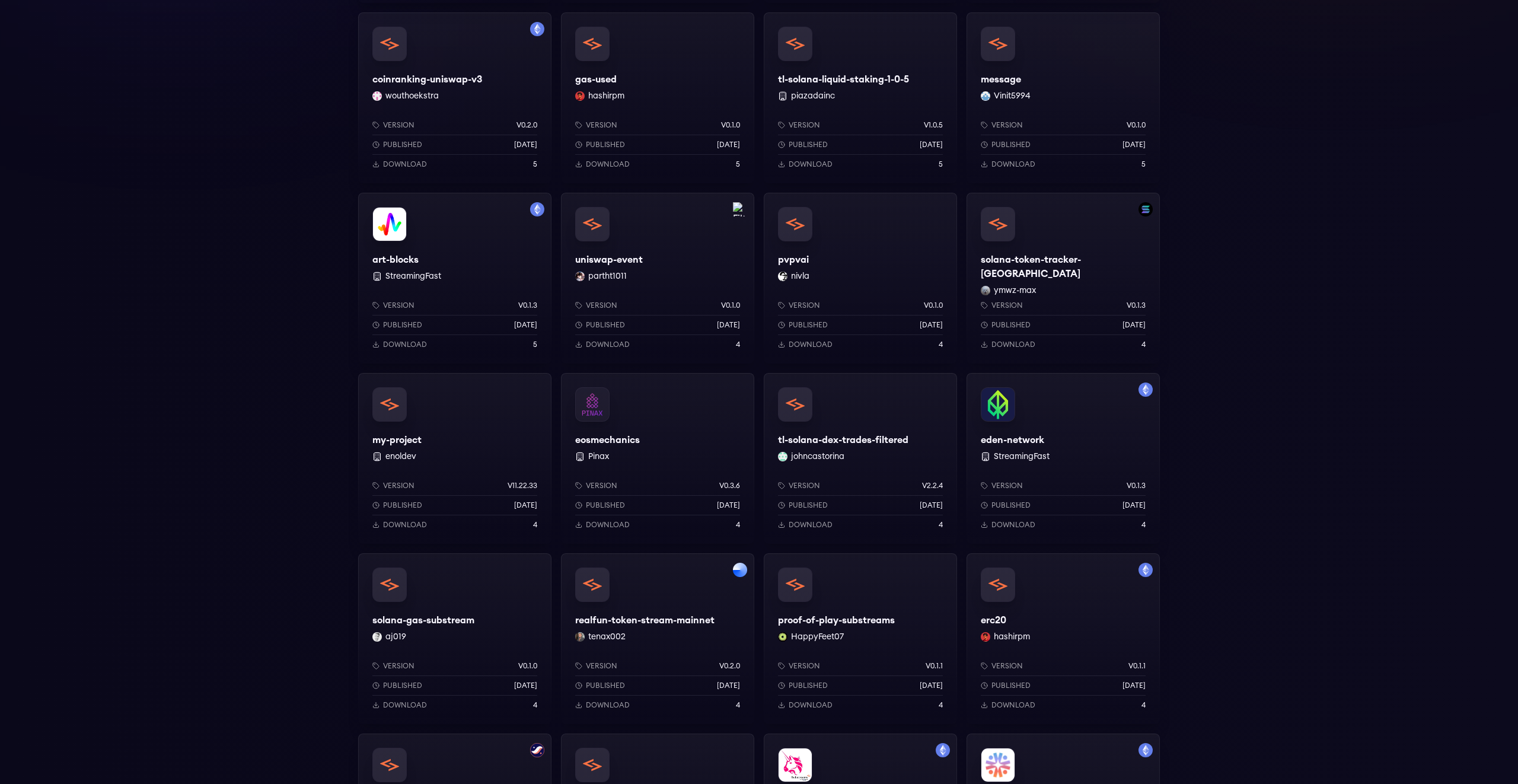
scroll to position [330, 0]
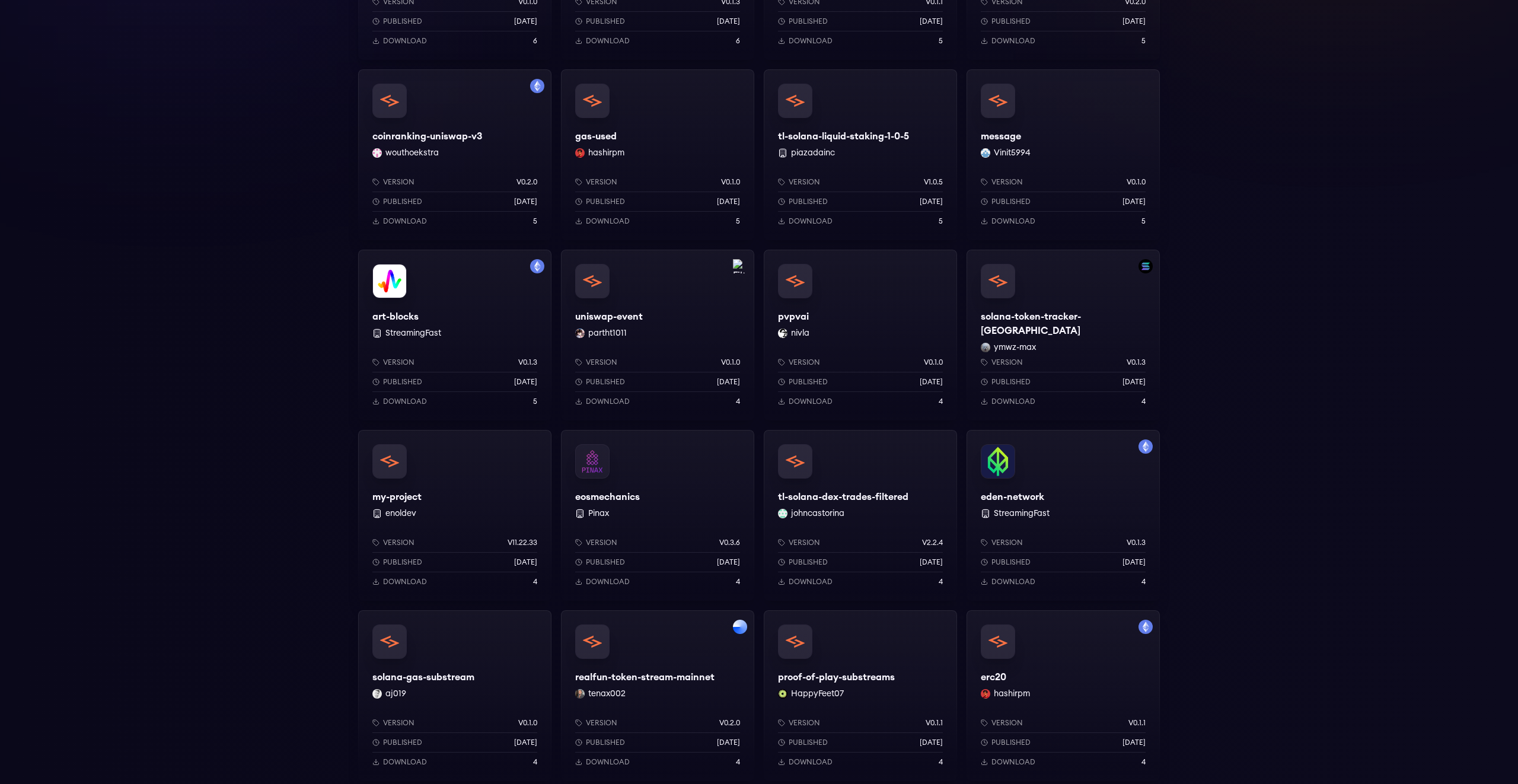
click at [486, 348] on div "Version v0.1.3 Published 1 years ago Download 5" at bounding box center [455, 379] width 193 height 81
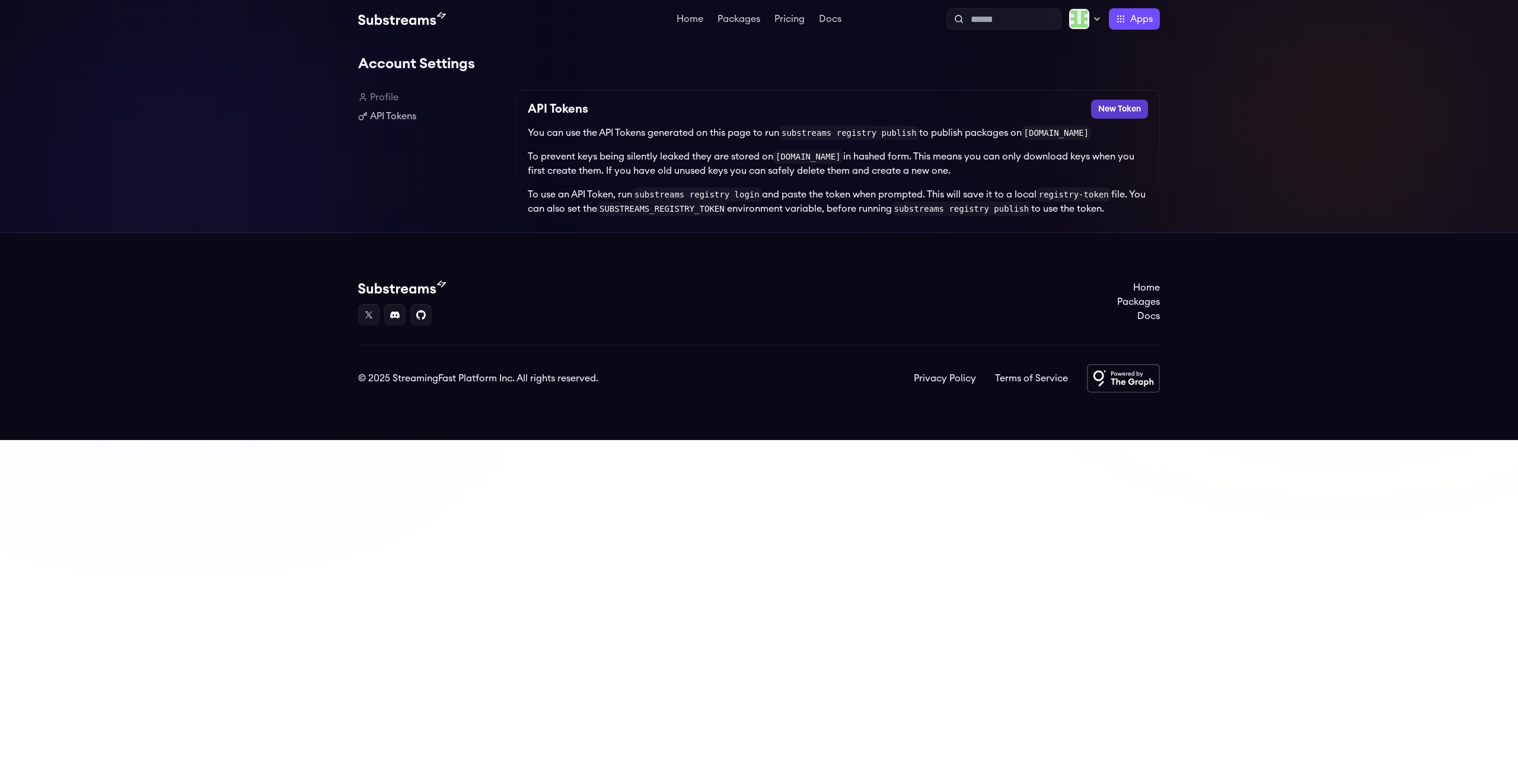
click at [1131, 111] on button "New Token" at bounding box center [1120, 109] width 57 height 19
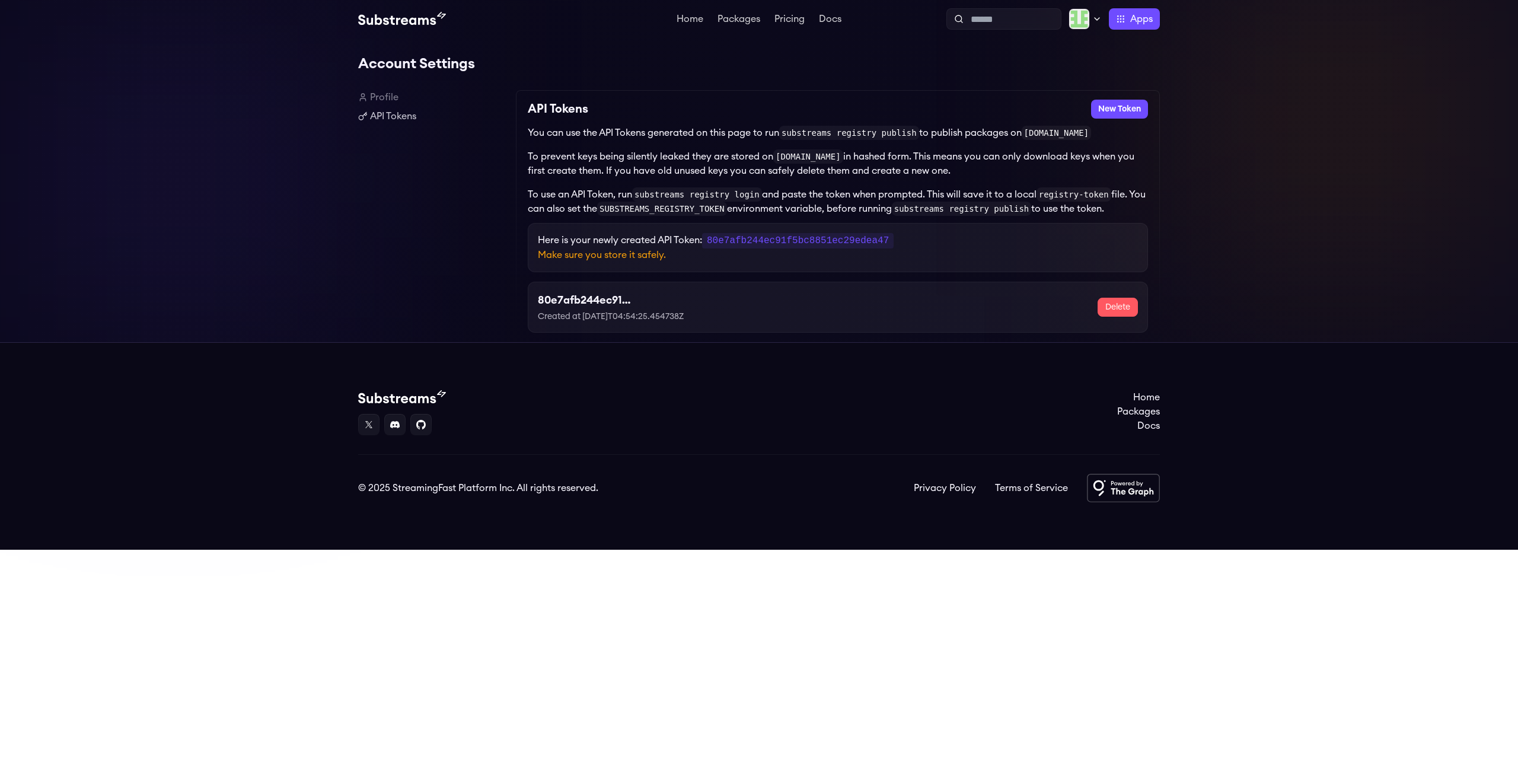
click at [802, 243] on code "80e7afb244ec91f5bc8851ec29edea47" at bounding box center [797, 241] width 191 height 15
copy code "80e7afb244ec91f5bc8851ec29edea47"
click at [755, 392] on div "Home Packages Docs" at bounding box center [759, 413] width 802 height 45
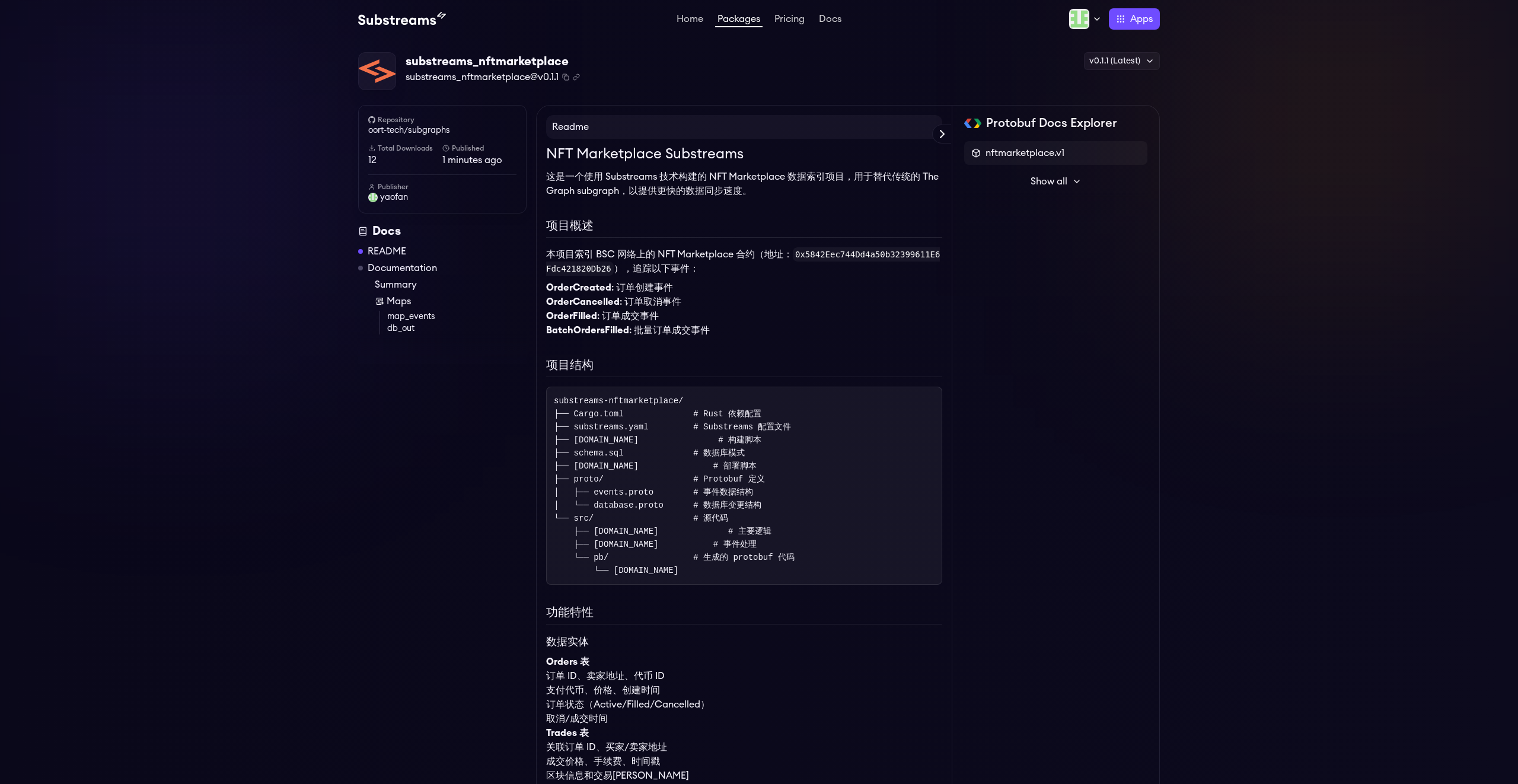
click at [660, 191] on p "这是一个使用 Substreams 技术构建的 NFT Marketplace 数据索引项目，用于替代传统的 The Graph subgraph，以提供更快…" at bounding box center [744, 183] width 396 height 28
click at [692, 252] on p "本项目索引 BSC 网络上的 NFT Marketplace 合约（地址： 0x5842Eec744Dd4a50b32399611E6Fdc421820Db2…" at bounding box center [744, 261] width 396 height 28
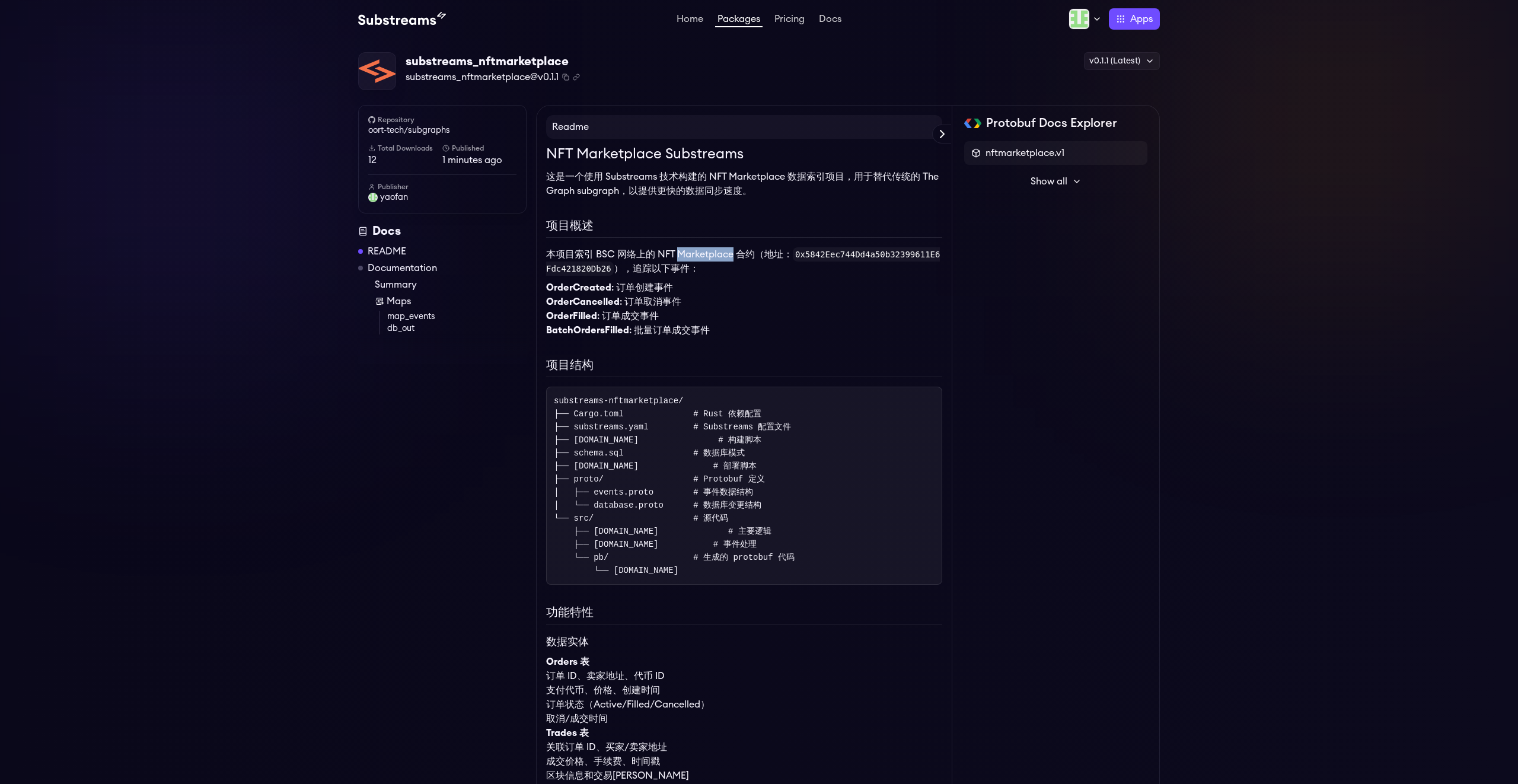
click at [692, 252] on p "本项目索引 BSC 网络上的 NFT Marketplace 合约（地址： 0x5842Eec744Dd4a50b32399611E6Fdc421820Db2…" at bounding box center [744, 261] width 396 height 28
click at [1072, 183] on icon at bounding box center [1077, 181] width 9 height 9
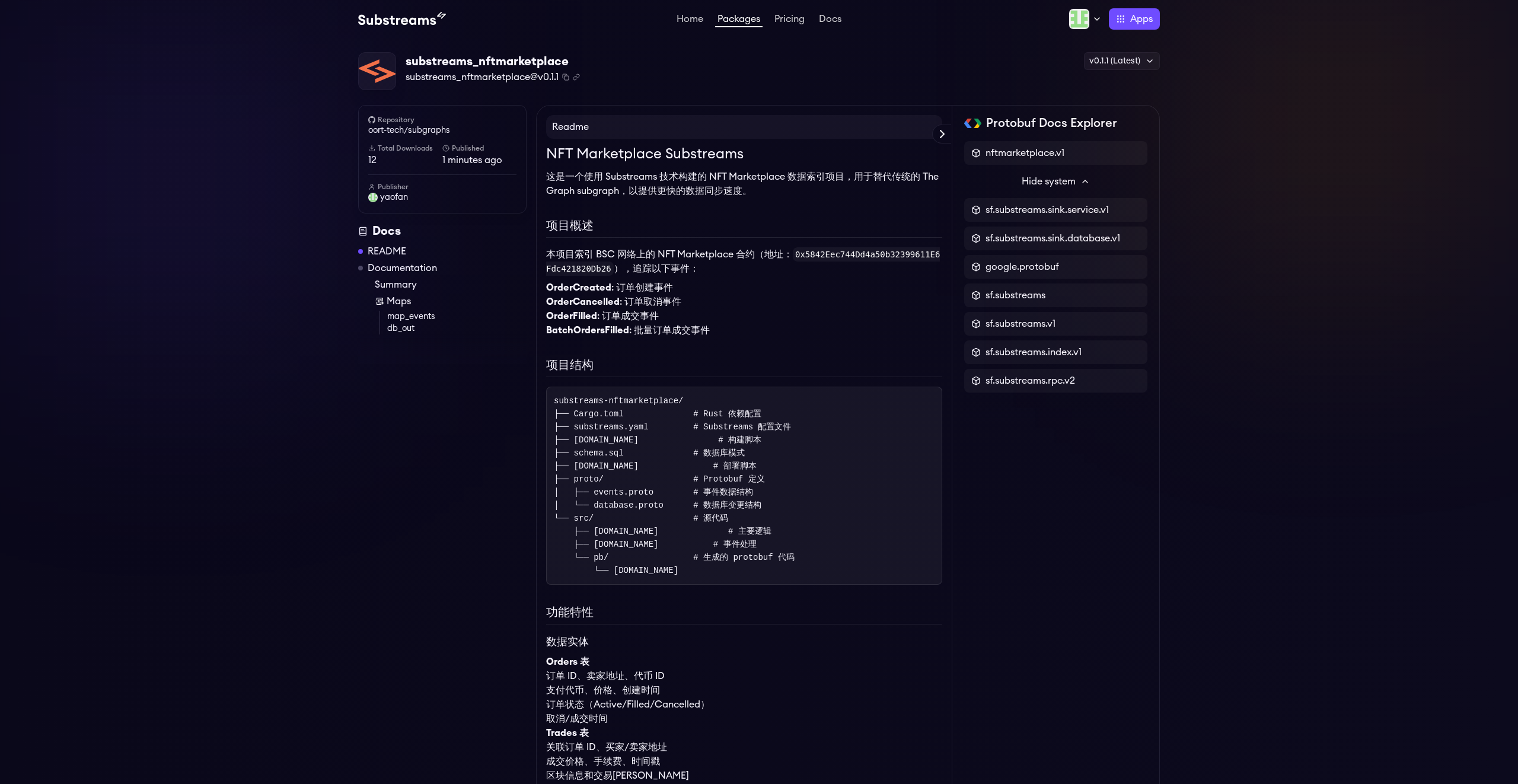
click at [1072, 183] on span "Hide system" at bounding box center [1049, 181] width 54 height 14
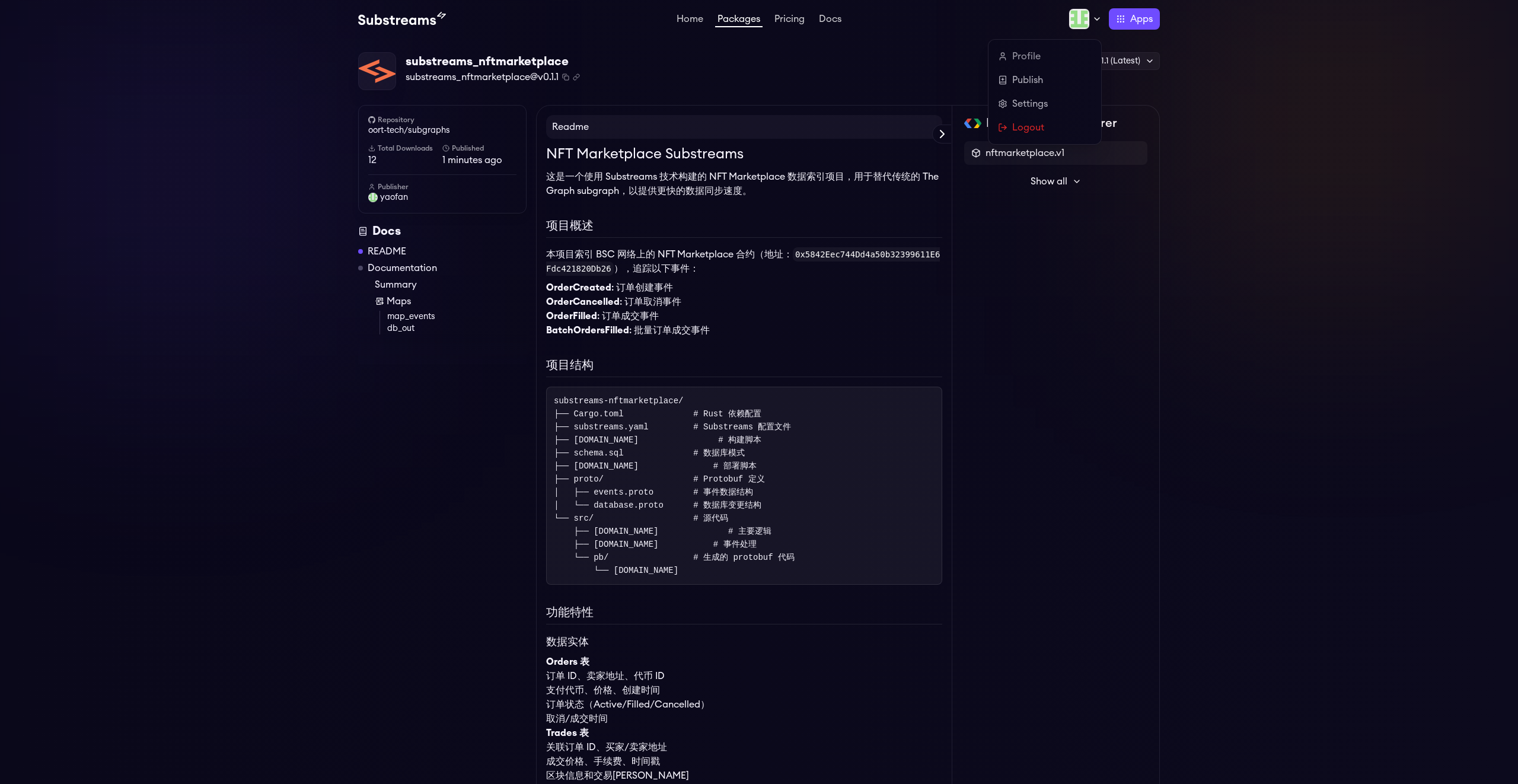
click at [1093, 20] on icon at bounding box center [1097, 19] width 9 height 9
click at [1025, 79] on link "Publish" at bounding box center [1045, 80] width 94 height 14
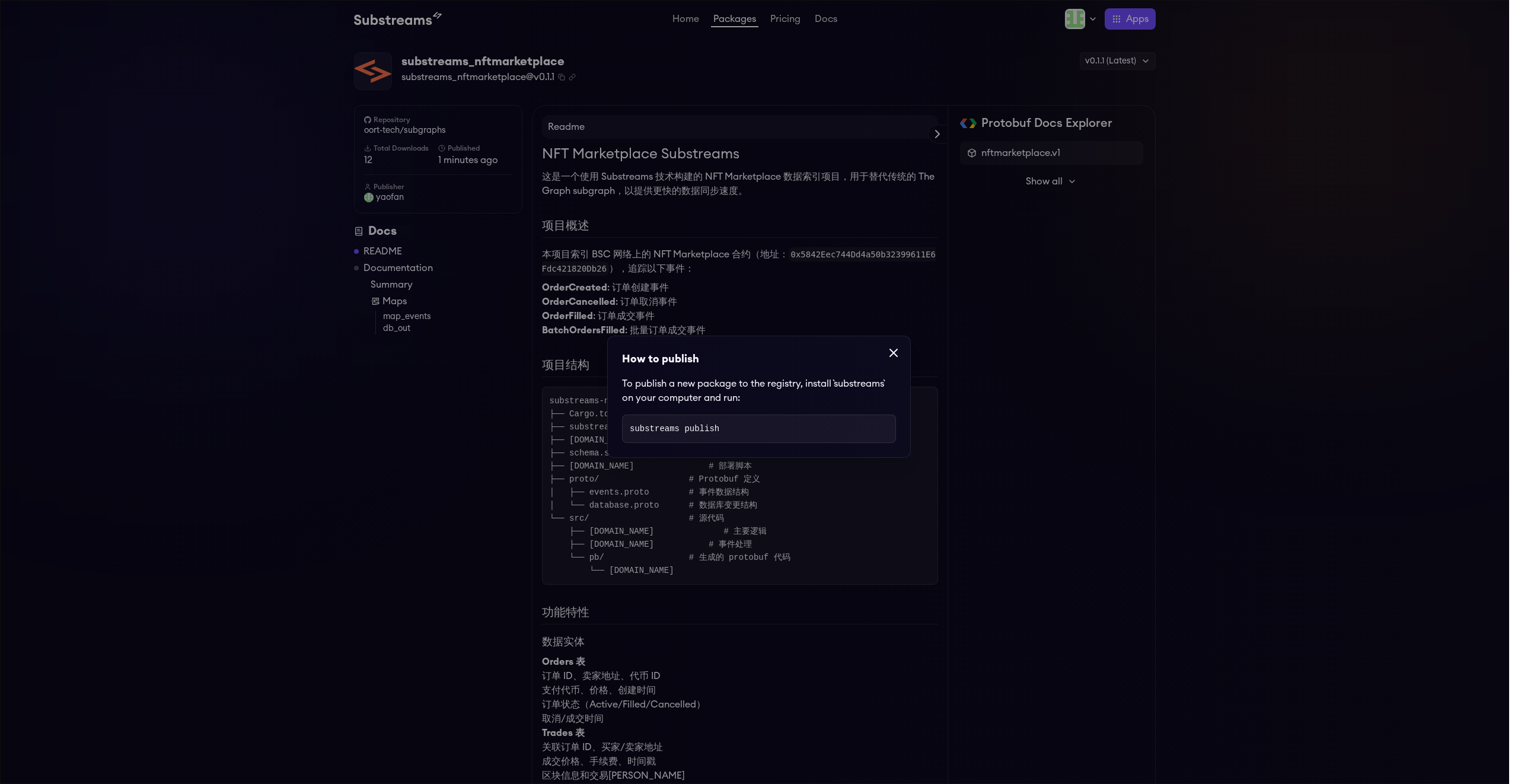
click at [895, 356] on icon at bounding box center [894, 353] width 14 height 14
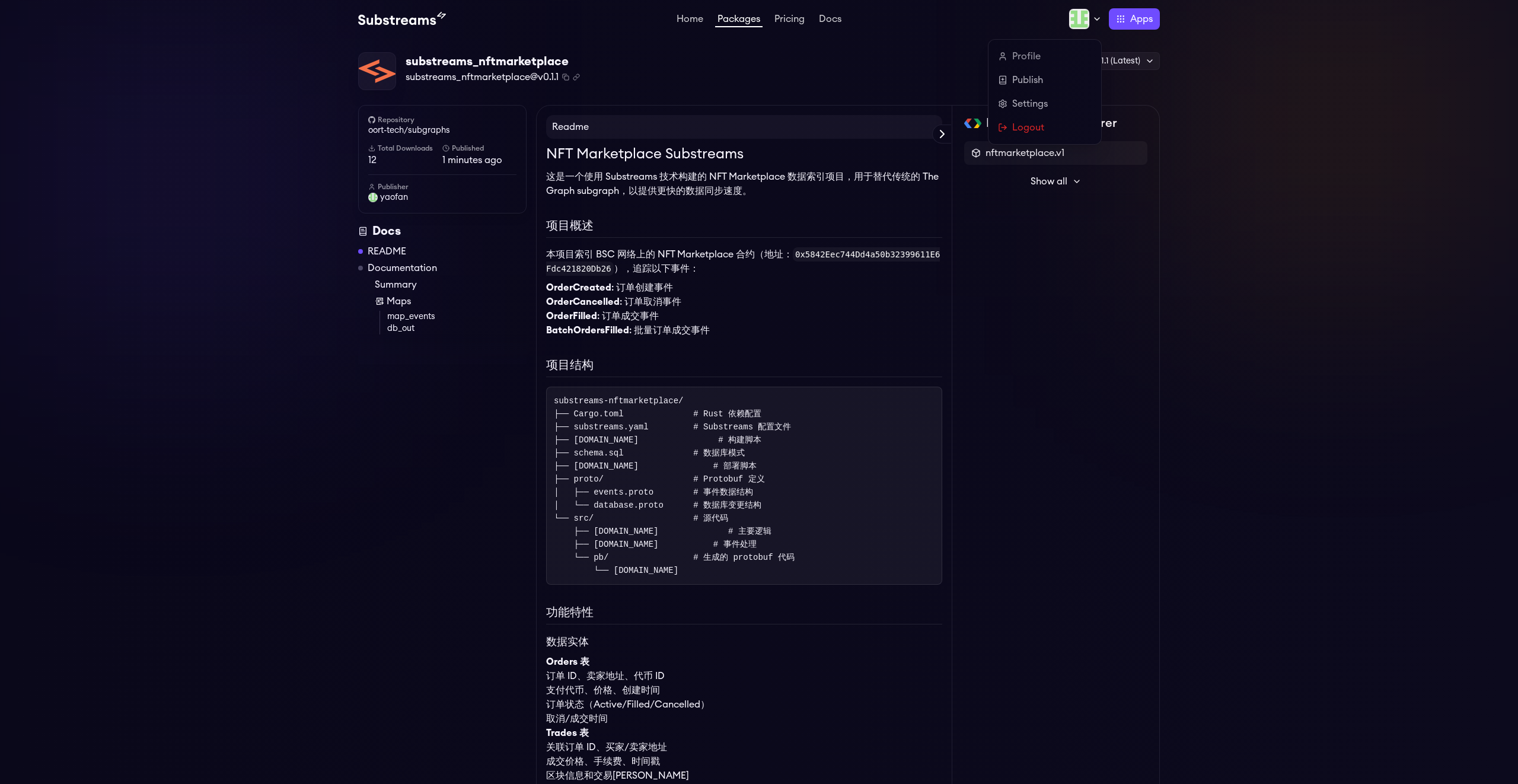
click at [1097, 15] on icon at bounding box center [1097, 19] width 9 height 9
click at [840, 294] on li "OrderCreated : 订单创建事件" at bounding box center [744, 288] width 396 height 14
click at [1040, 156] on span "nftmarketplace.v1" at bounding box center [1025, 153] width 79 height 14
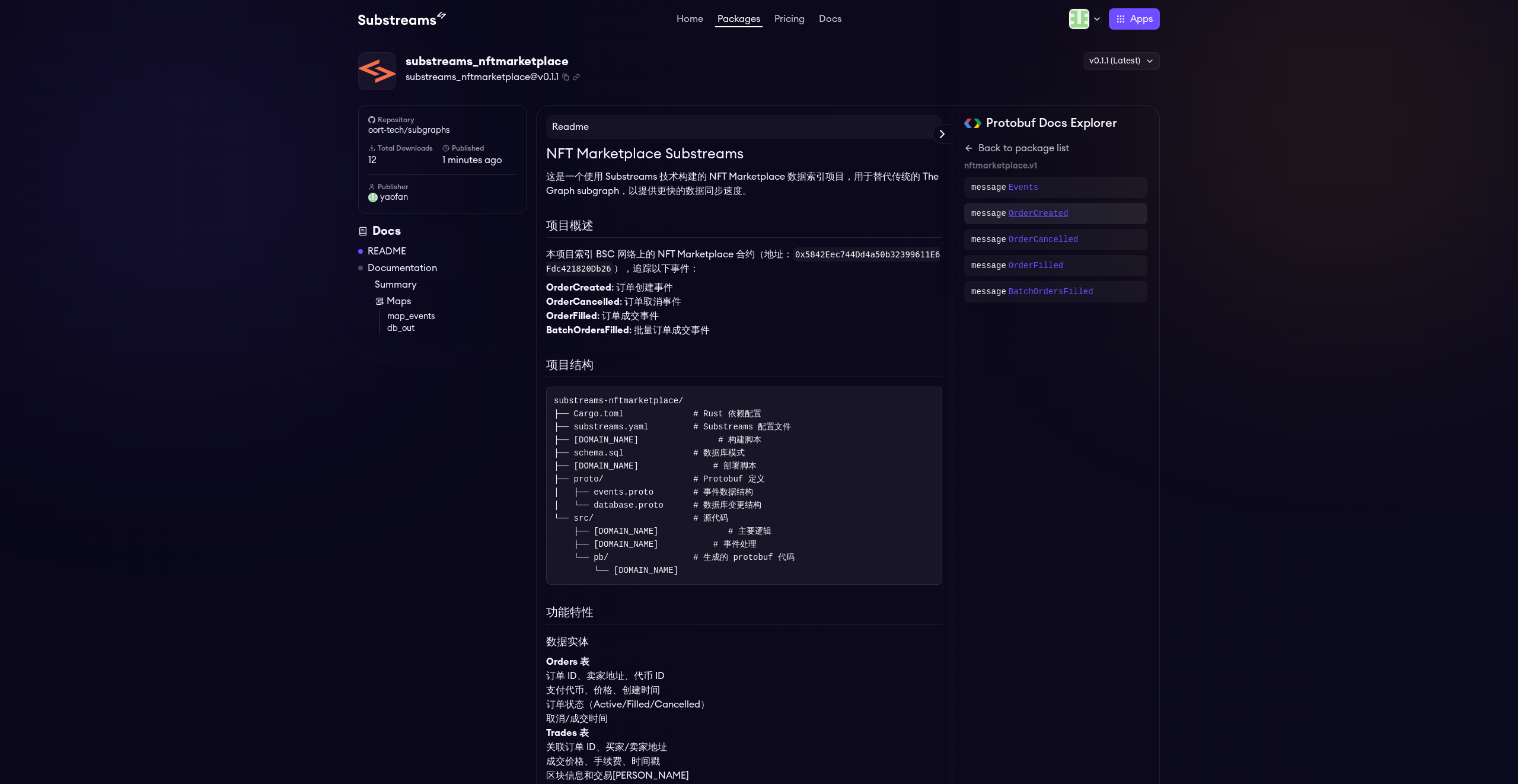
click at [1049, 214] on p "OrderCreated" at bounding box center [1038, 214] width 60 height 12
click at [969, 146] on icon at bounding box center [969, 148] width 9 height 9
click at [968, 146] on icon at bounding box center [967, 148] width 3 height 5
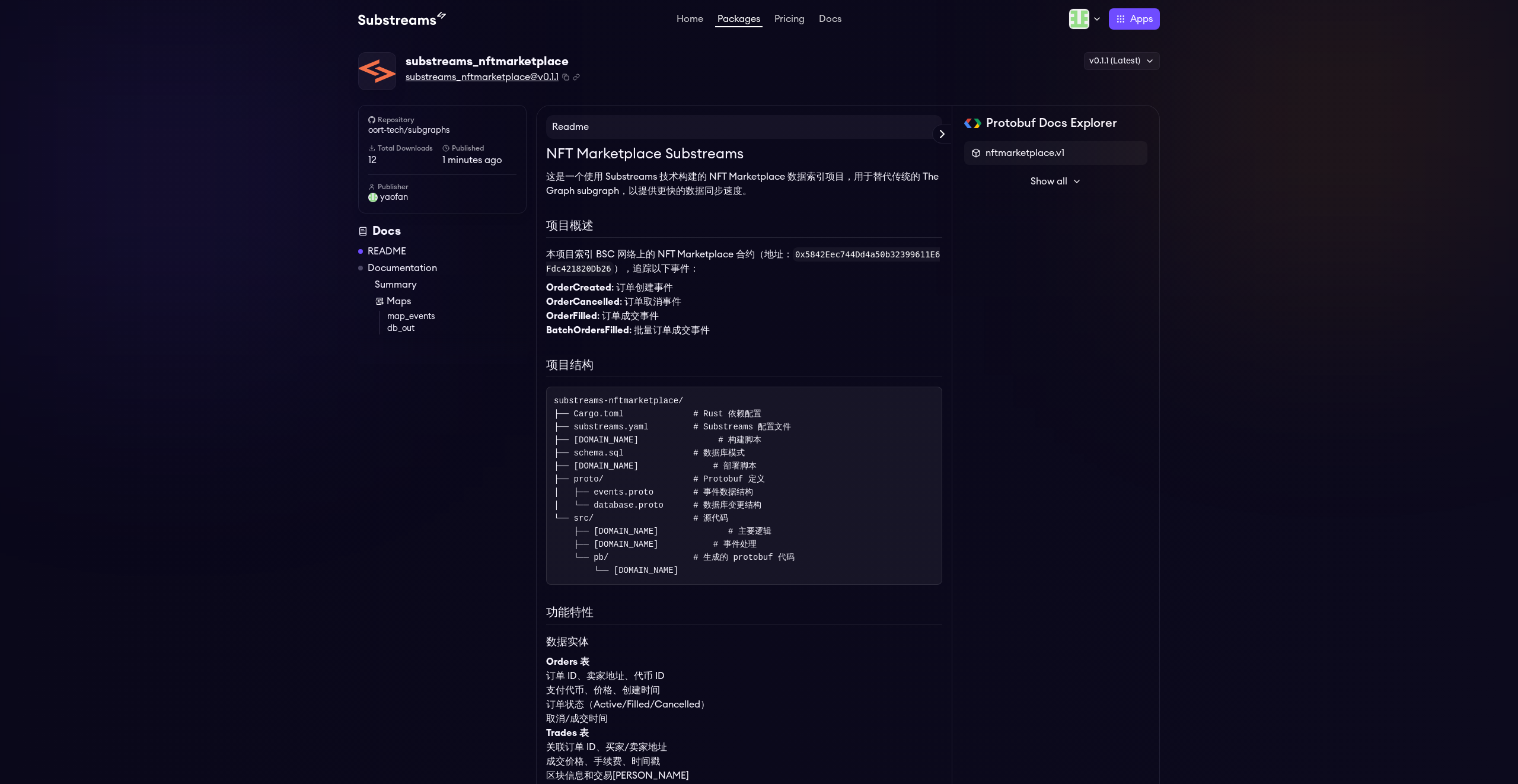
click at [529, 80] on span "substreams_nftmarketplace@v0.1.1" at bounding box center [482, 77] width 153 height 14
click at [512, 60] on div "substreams_nftmarketplace" at bounding box center [492, 61] width 174 height 16
click at [861, 132] on h4 "Readme" at bounding box center [744, 127] width 396 height 24
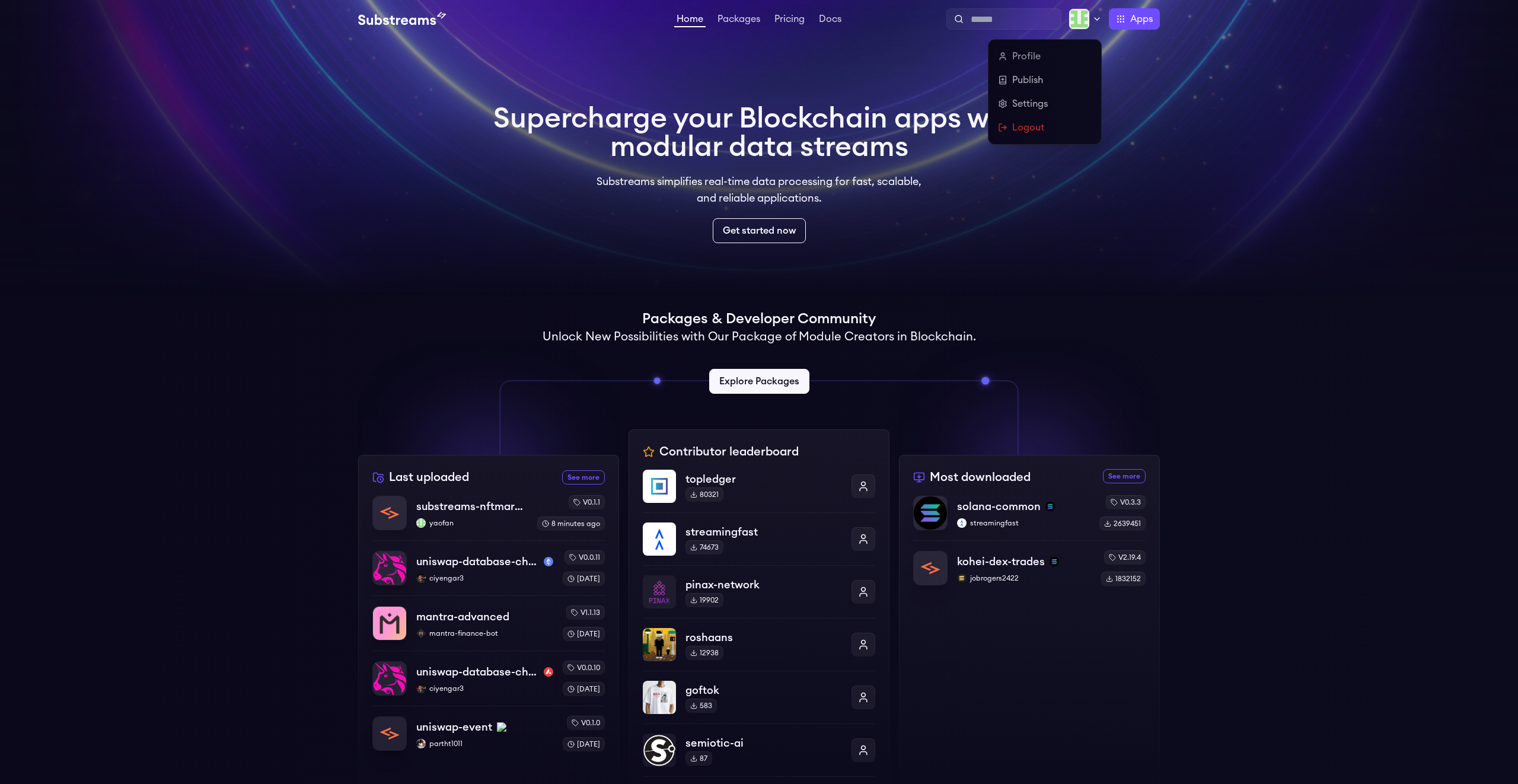
click at [1093, 17] on icon at bounding box center [1097, 19] width 9 height 9
click at [1020, 81] on link "Publish" at bounding box center [1045, 80] width 94 height 14
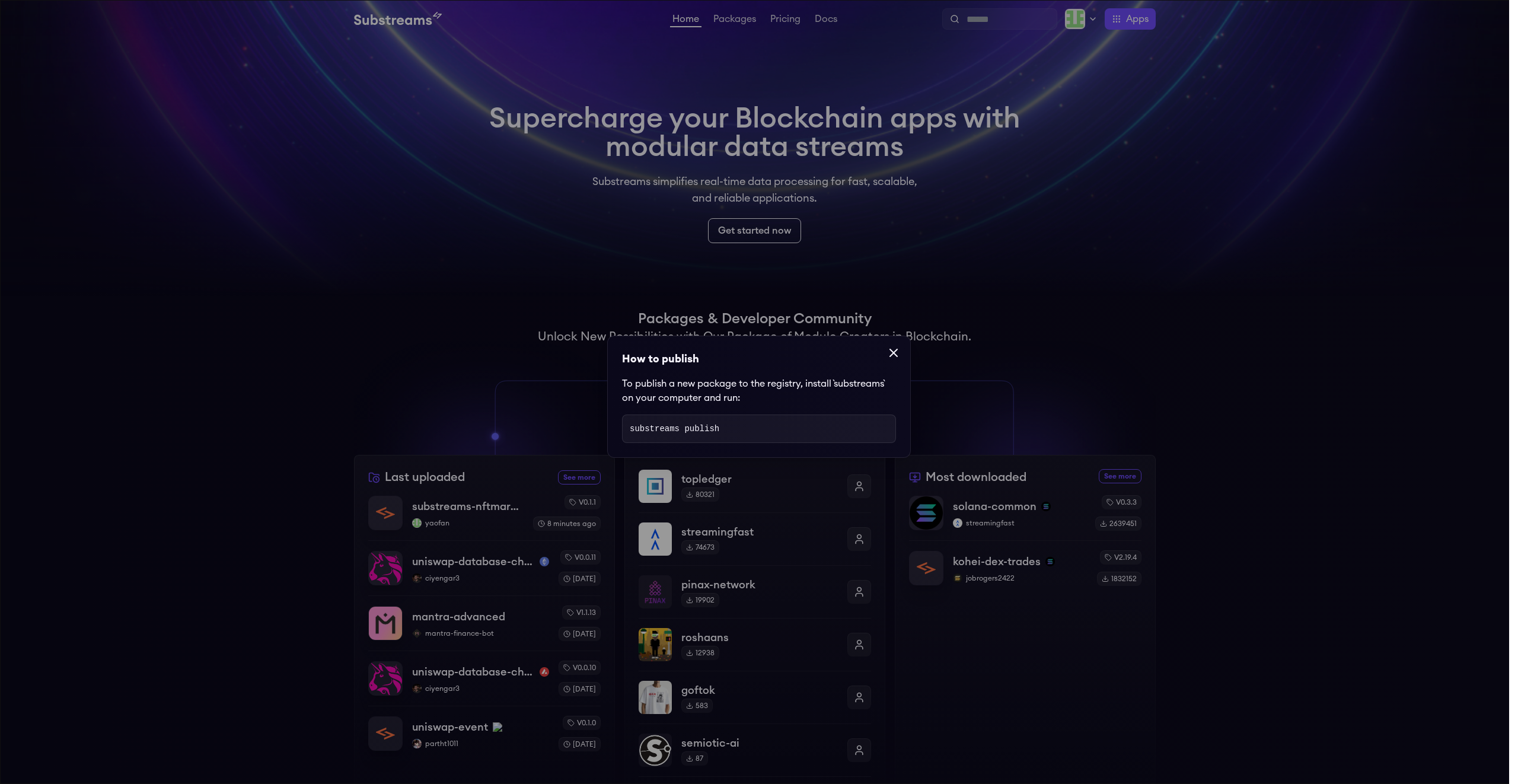
click at [891, 351] on icon at bounding box center [893, 352] width 7 height 7
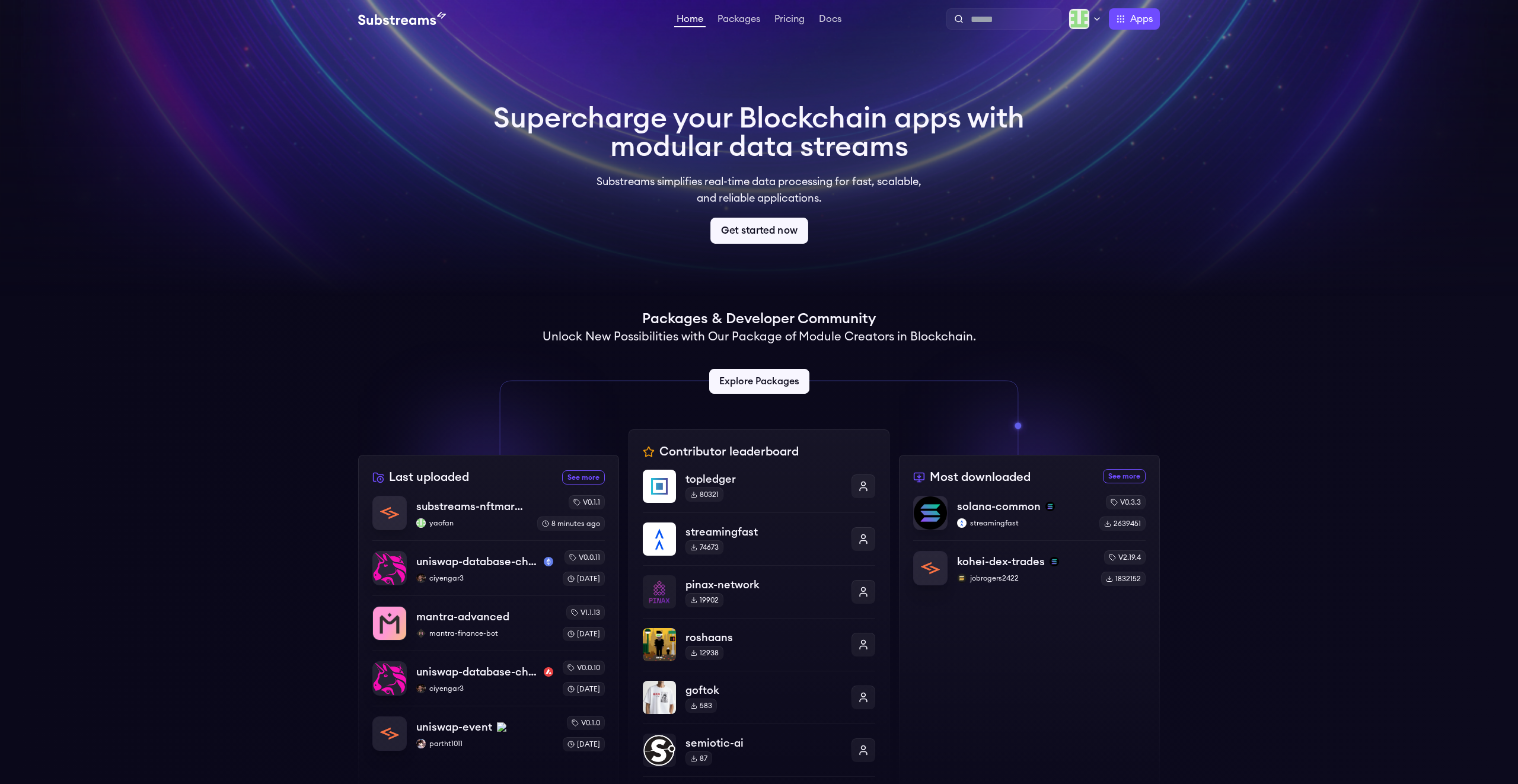
click at [775, 235] on link "Get started now" at bounding box center [759, 231] width 98 height 26
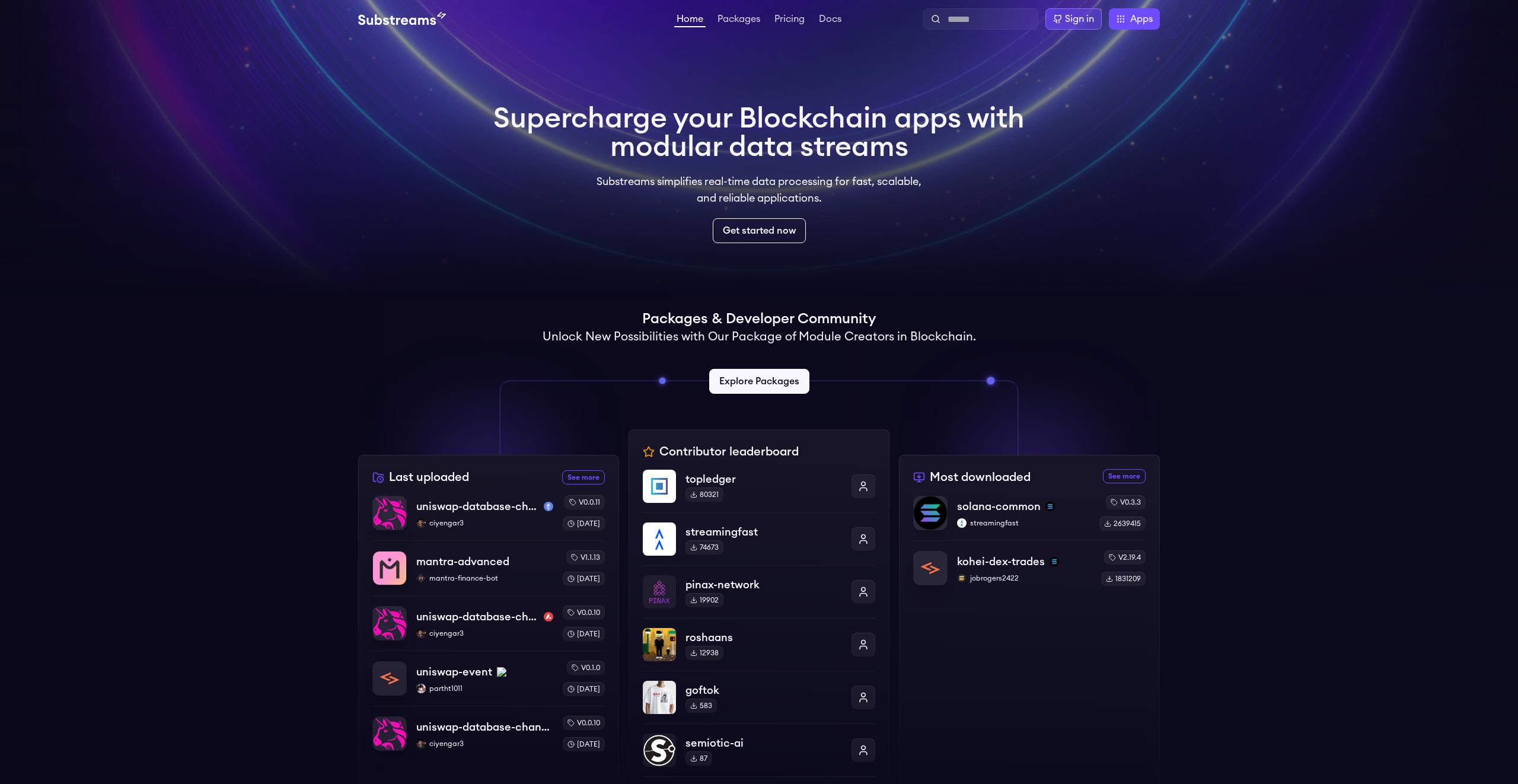
click at [1078, 22] on div "Sign in" at bounding box center [1079, 19] width 29 height 14
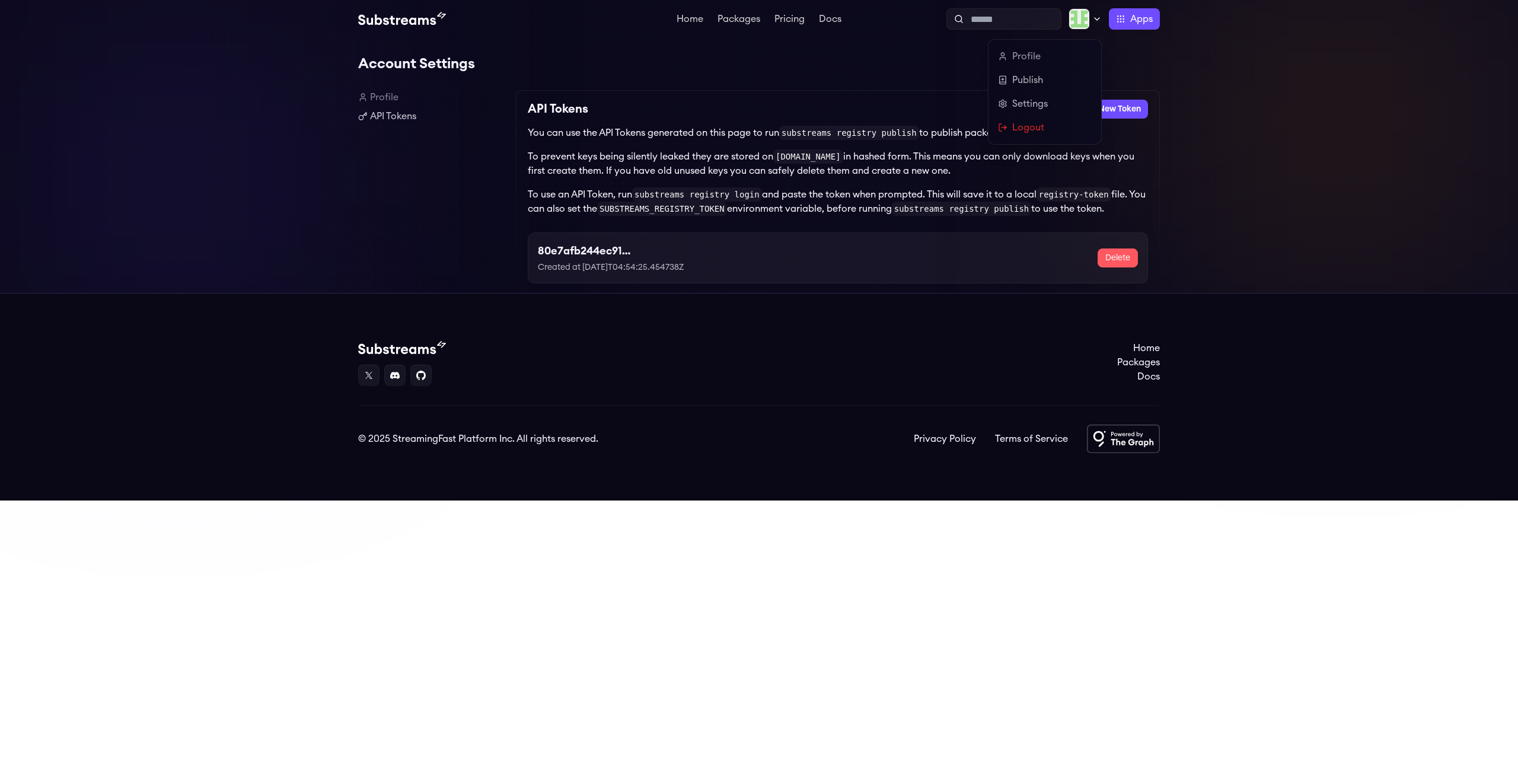
click at [1094, 23] on icon at bounding box center [1097, 19] width 9 height 9
click at [1026, 105] on link "Settings" at bounding box center [1045, 101] width 89 height 14
click at [1095, 22] on icon at bounding box center [1097, 19] width 9 height 9
click at [1013, 57] on link "Profile" at bounding box center [1045, 57] width 94 height 14
click at [750, 65] on h1 "Account Settings" at bounding box center [759, 64] width 802 height 24
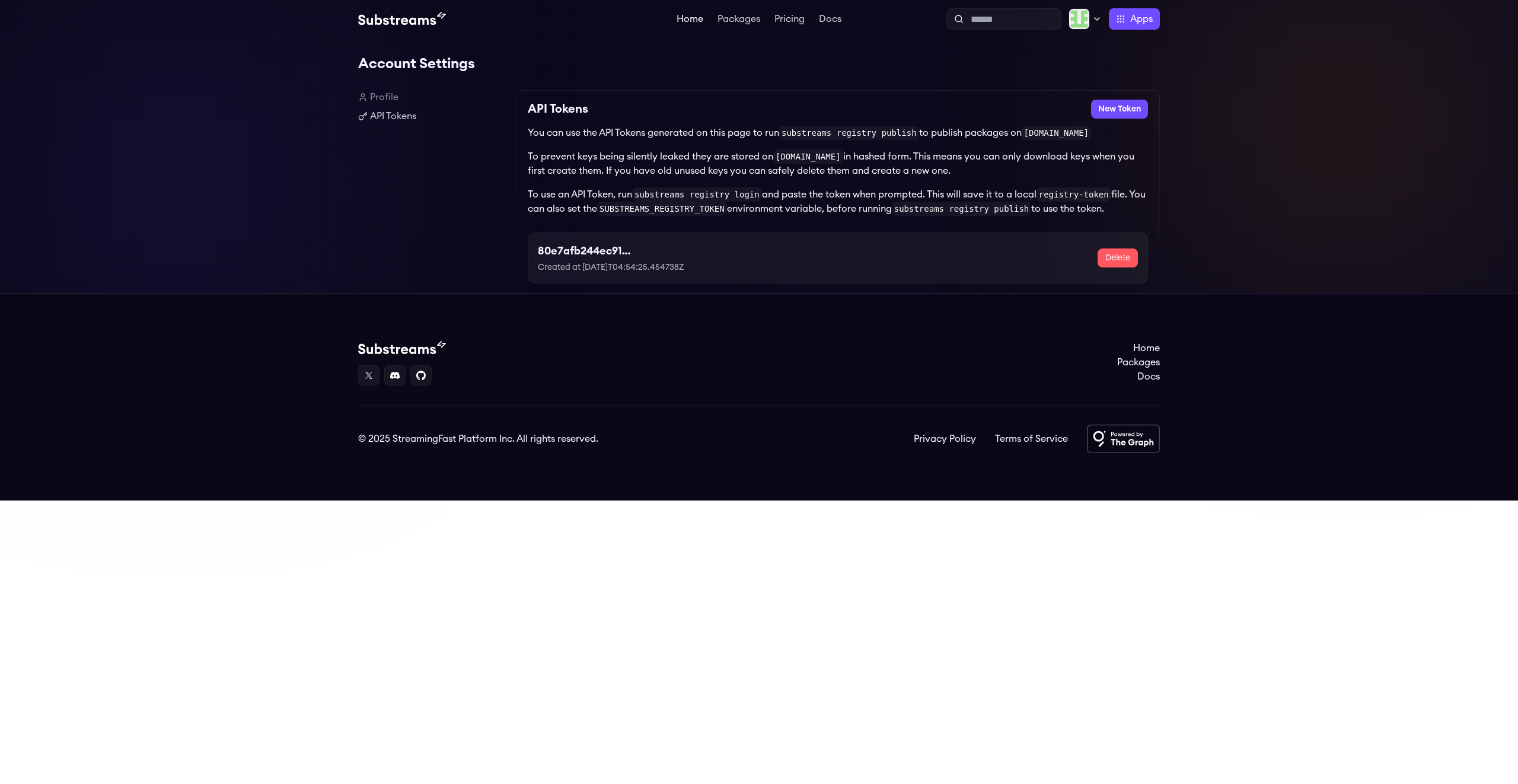
click at [688, 19] on link "Home" at bounding box center [690, 20] width 32 height 12
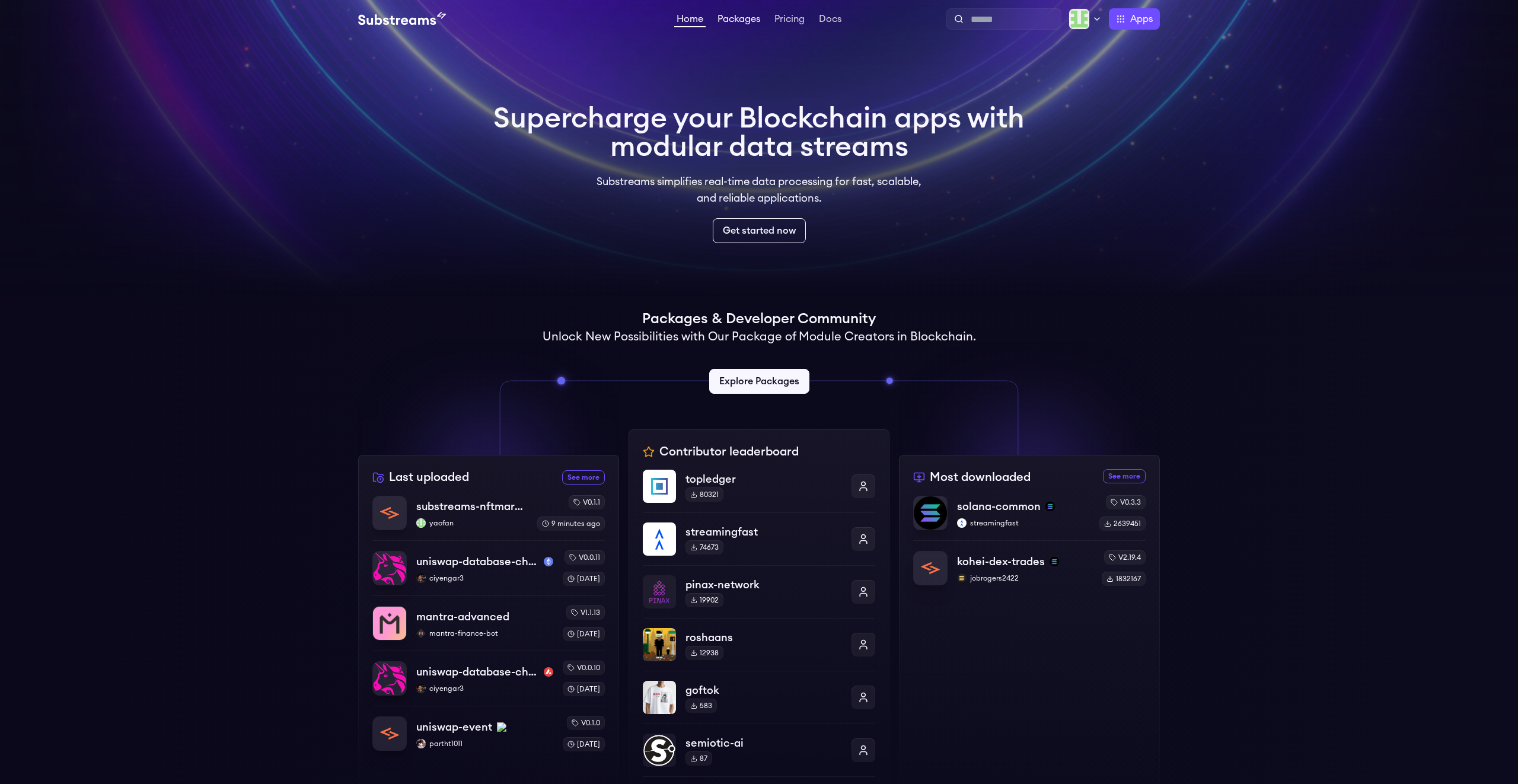
click at [740, 22] on link "Packages" at bounding box center [739, 20] width 47 height 12
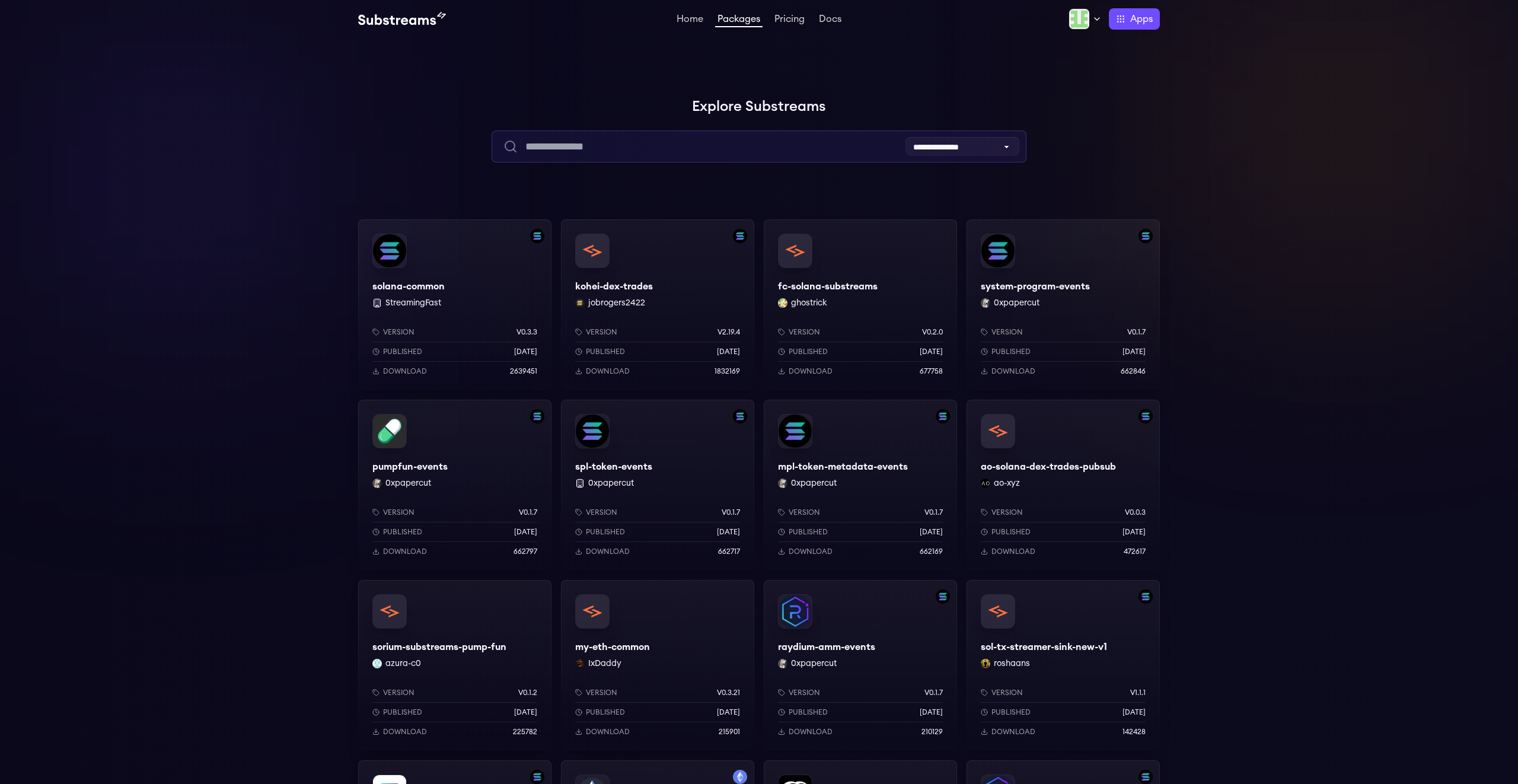
click at [659, 138] on input "text" at bounding box center [759, 146] width 534 height 32
click at [621, 86] on div "**********" at bounding box center [759, 731] width 1518 height 1386
